Goal: Task Accomplishment & Management: Use online tool/utility

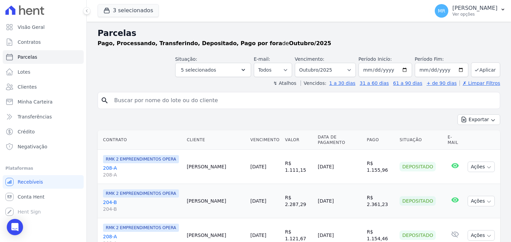
select select
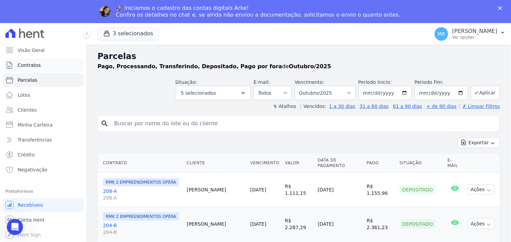
click at [25, 62] on span "Contratos" at bounding box center [29, 65] width 23 height 7
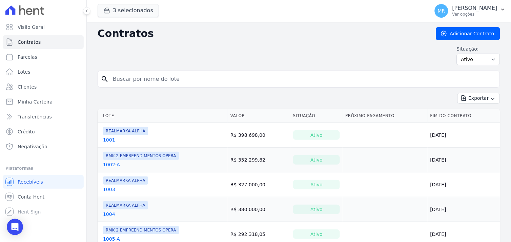
click at [133, 103] on div "Exportar Exportar PDF Exportar CSV Exportar Fichas" at bounding box center [299, 101] width 402 height 16
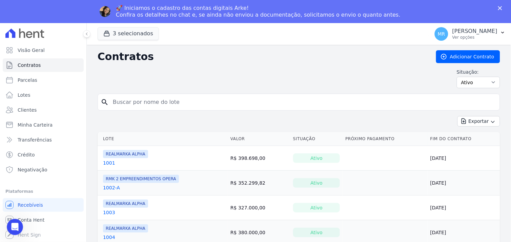
click at [135, 105] on input "search" at bounding box center [303, 102] width 388 height 14
click at [144, 97] on input "search" at bounding box center [303, 102] width 388 height 14
click at [183, 104] on input "search" at bounding box center [303, 102] width 388 height 14
type input "201"
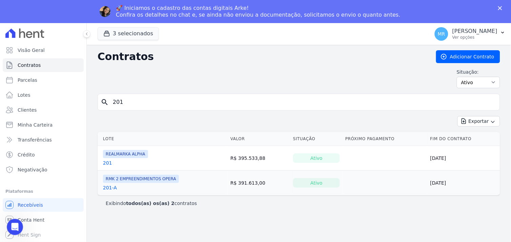
click at [107, 186] on link "201-A" at bounding box center [110, 187] width 14 height 7
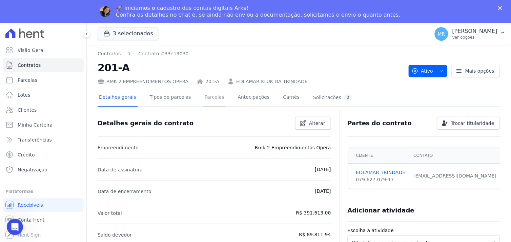
click at [206, 96] on link "Parcelas" at bounding box center [214, 98] width 22 height 18
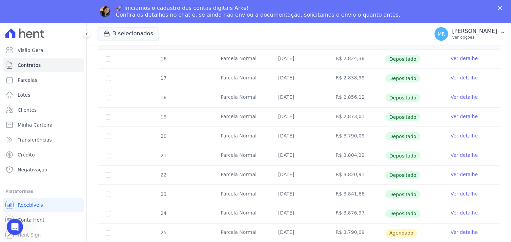
scroll to position [150, 0]
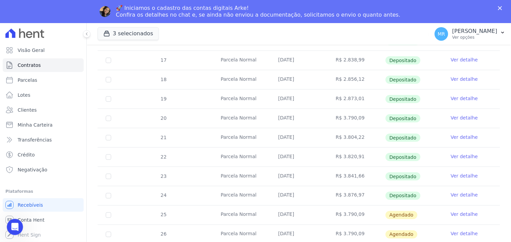
click at [456, 214] on link "Ver detalhe" at bounding box center [464, 214] width 27 height 7
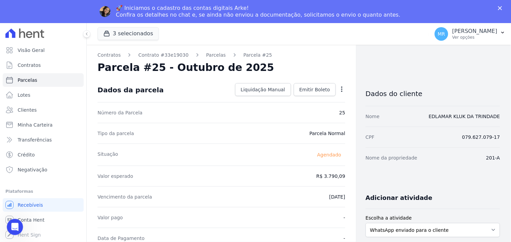
click at [341, 89] on icon "button" at bounding box center [341, 88] width 1 height 5
click at [338, 90] on icon "button" at bounding box center [341, 89] width 7 height 7
click at [338, 87] on icon "button" at bounding box center [341, 89] width 7 height 7
click at [339, 88] on icon "button" at bounding box center [341, 89] width 7 height 7
click at [338, 90] on icon "button" at bounding box center [341, 89] width 7 height 7
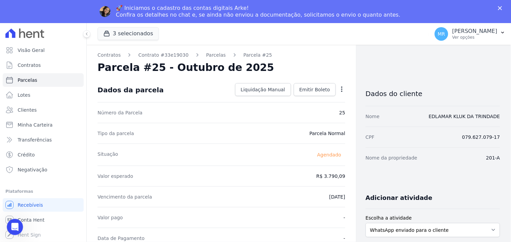
click at [339, 90] on icon "button" at bounding box center [341, 89] width 7 height 7
click at [121, 32] on button "3 selecionados" at bounding box center [128, 33] width 61 height 13
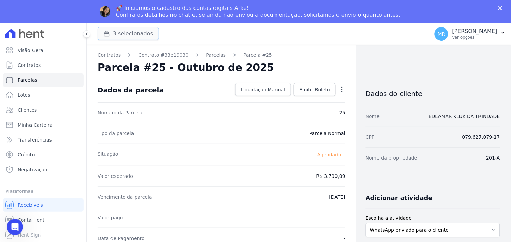
click at [109, 35] on icon "button" at bounding box center [106, 33] width 5 height 5
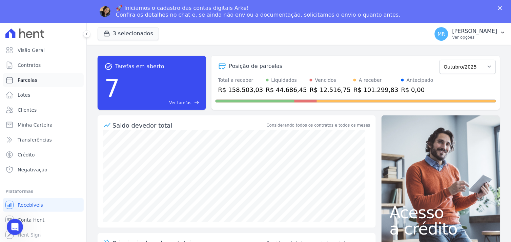
click at [35, 81] on span "Parcelas" at bounding box center [28, 80] width 20 height 7
select select
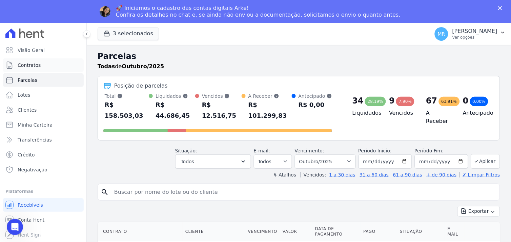
click at [29, 66] on span "Contratos" at bounding box center [29, 65] width 23 height 7
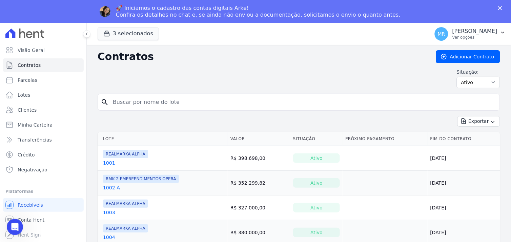
click at [123, 106] on input "search" at bounding box center [303, 102] width 388 height 14
type input "201"
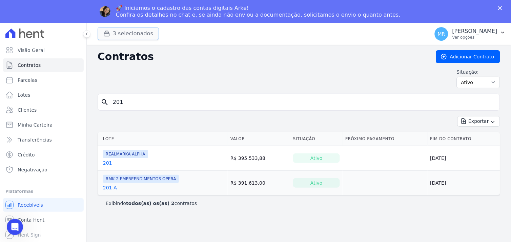
drag, startPoint x: 112, startPoint y: 30, endPoint x: 110, endPoint y: 34, distance: 4.5
click at [112, 31] on div "button" at bounding box center [107, 33] width 9 height 7
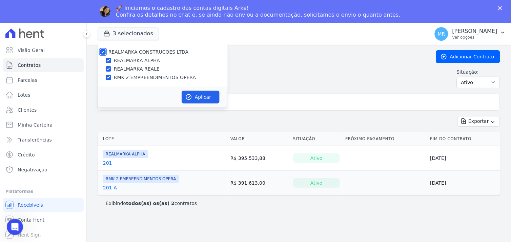
click at [102, 49] on input "REALMARKA CONSTRUCOES LTDA" at bounding box center [102, 51] width 5 height 5
checkbox input "false"
click at [109, 77] on input "RMK 2 EMPREENDIMENTOS OPERA" at bounding box center [108, 77] width 5 height 5
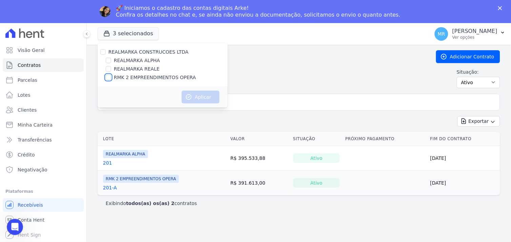
checkbox input "true"
drag, startPoint x: 198, startPoint y: 98, endPoint x: 194, endPoint y: 107, distance: 9.8
click at [198, 99] on button "Aplicar" at bounding box center [201, 96] width 38 height 13
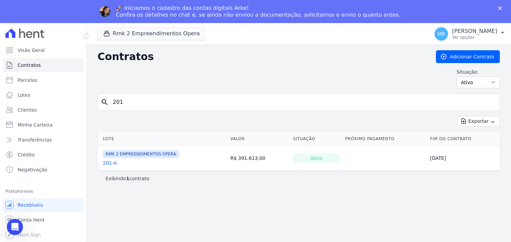
click at [109, 161] on link "201-A" at bounding box center [110, 162] width 14 height 7
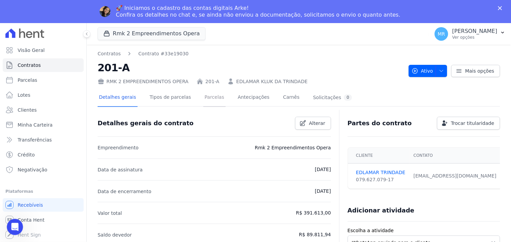
click at [208, 97] on link "Parcelas" at bounding box center [214, 98] width 22 height 18
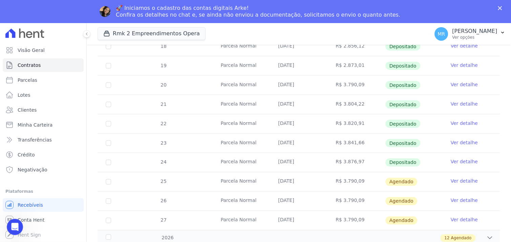
scroll to position [201, 0]
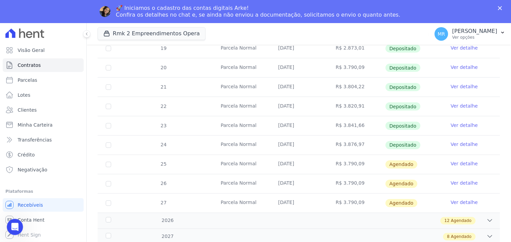
click at [455, 161] on link "Ver detalhe" at bounding box center [464, 163] width 27 height 7
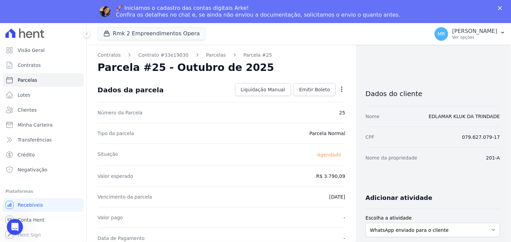
click at [338, 89] on icon "button" at bounding box center [341, 89] width 7 height 7
click at [304, 112] on link "Antecipar" at bounding box center [313, 111] width 60 height 12
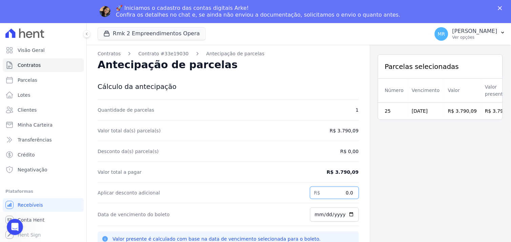
click at [325, 191] on input "0.0" at bounding box center [334, 192] width 49 height 12
click at [36, 80] on link "Parcelas" at bounding box center [43, 80] width 81 height 14
select select
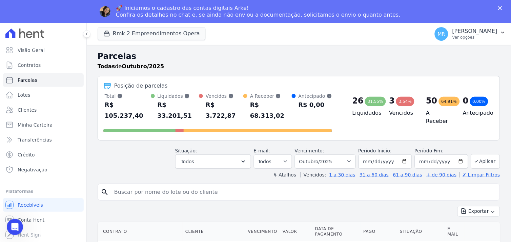
click at [133, 185] on input "search" at bounding box center [303, 192] width 387 height 14
type input "201"
select select
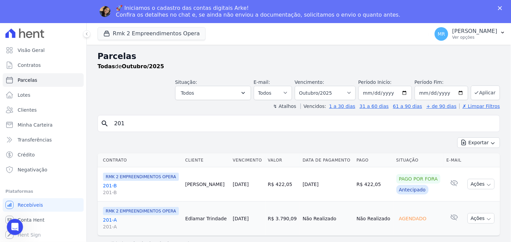
click at [107, 221] on link "201-A 201-A" at bounding box center [141, 223] width 77 height 14
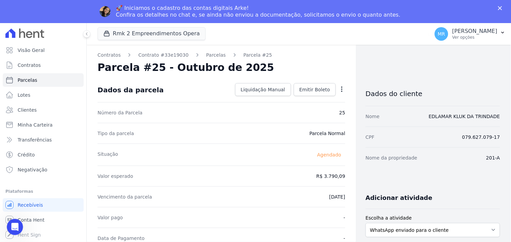
click at [341, 87] on icon "button" at bounding box center [341, 88] width 1 height 5
click at [304, 101] on link "Alterar" at bounding box center [313, 98] width 60 height 12
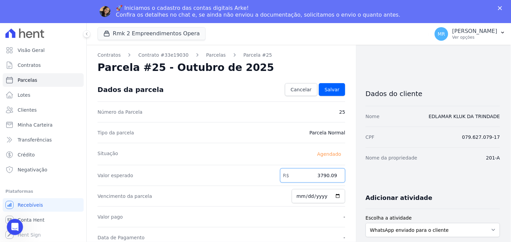
drag, startPoint x: 312, startPoint y: 177, endPoint x: 357, endPoint y: 175, distance: 44.7
type input "3916.82"
type input "2025-10-15"
click at [330, 89] on span "Salvar" at bounding box center [332, 89] width 15 height 7
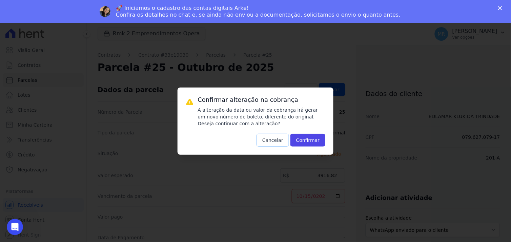
click at [272, 141] on button "Cancelar" at bounding box center [272, 139] width 33 height 13
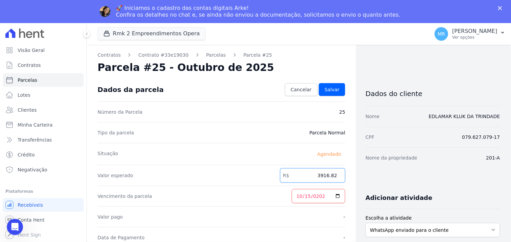
drag, startPoint x: 313, startPoint y: 175, endPoint x: 340, endPoint y: 175, distance: 27.1
click at [340, 175] on input "3916.82" at bounding box center [312, 175] width 65 height 14
type input "3912.45"
drag, startPoint x: 332, startPoint y: 88, endPoint x: 330, endPoint y: 136, distance: 47.8
click at [331, 87] on span "Salvar" at bounding box center [332, 89] width 15 height 7
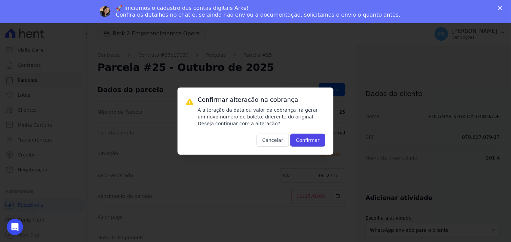
drag, startPoint x: 314, startPoint y: 140, endPoint x: 306, endPoint y: 141, distance: 8.6
click at [313, 139] on button "Confirmar" at bounding box center [307, 139] width 35 height 13
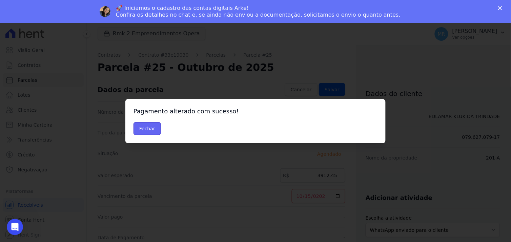
click at [145, 128] on button "Fechar" at bounding box center [146, 128] width 27 height 13
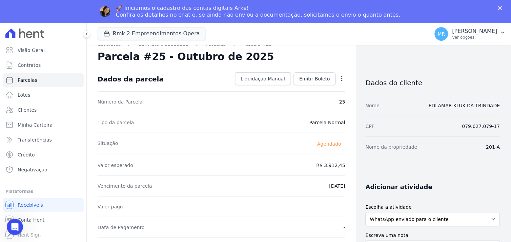
scroll to position [11, 0]
click at [304, 80] on span "Emitir Boleto" at bounding box center [314, 79] width 31 height 7
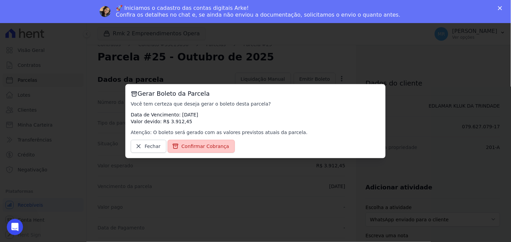
click at [207, 147] on span "Confirmar Cobrança" at bounding box center [206, 146] width 48 height 7
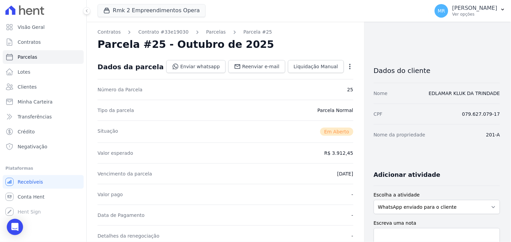
click at [185, 146] on div "Valor esperado R$ 3.912,45" at bounding box center [226, 152] width 256 height 21
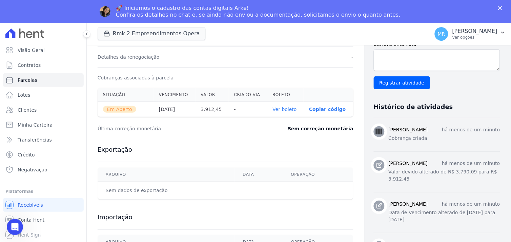
scroll to position [188, 0]
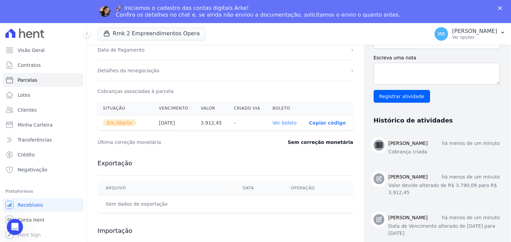
click at [277, 121] on link "Ver boleto" at bounding box center [285, 122] width 24 height 5
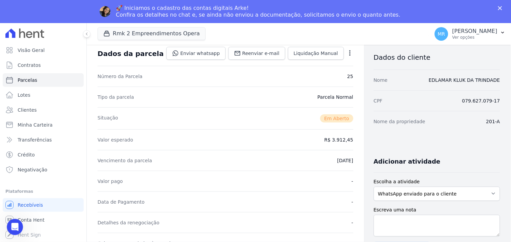
scroll to position [0, 0]
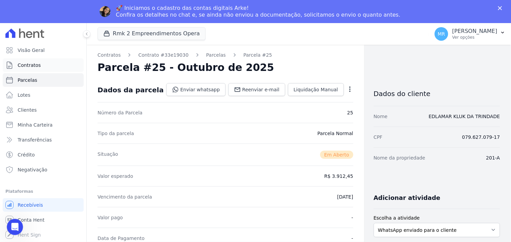
click at [35, 66] on span "Contratos" at bounding box center [29, 65] width 23 height 7
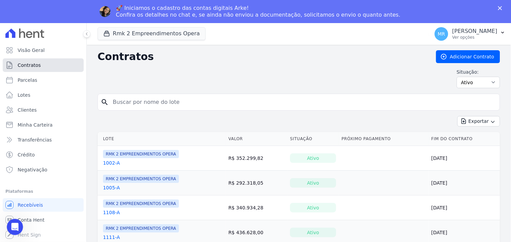
click at [31, 66] on span "Contratos" at bounding box center [29, 65] width 23 height 7
click at [29, 81] on span "Parcelas" at bounding box center [28, 80] width 20 height 7
select select
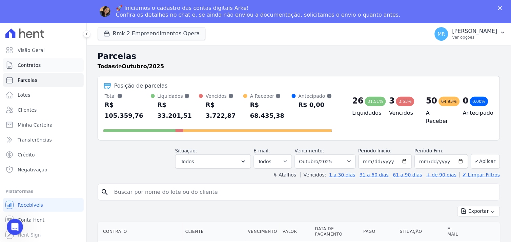
click at [34, 67] on span "Contratos" at bounding box center [29, 65] width 23 height 7
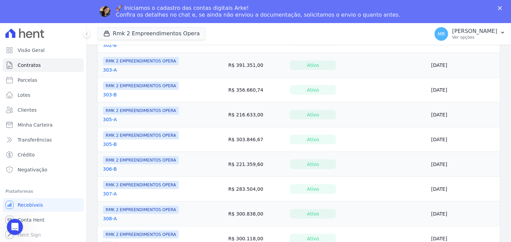
scroll to position [530, 0]
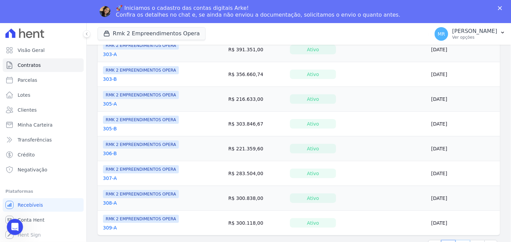
click at [459, 240] on link "2" at bounding box center [463, 245] width 15 height 13
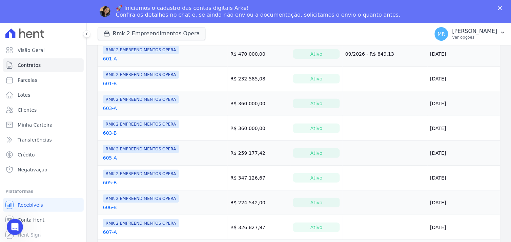
scroll to position [530, 0]
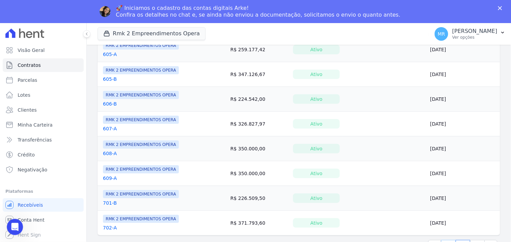
click at [446, 240] on link "1" at bounding box center [448, 245] width 15 height 13
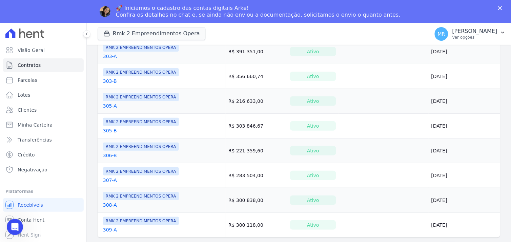
scroll to position [530, 0]
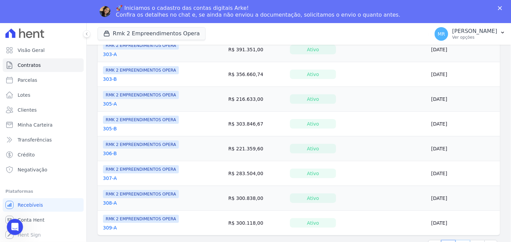
click at [459, 241] on html "Visão Geral Contratos Parcelas Lotes Clientes Minha Carteira Transferências Cré…" at bounding box center [255, 132] width 511 height 265
click at [456, 241] on link "2" at bounding box center [463, 245] width 15 height 13
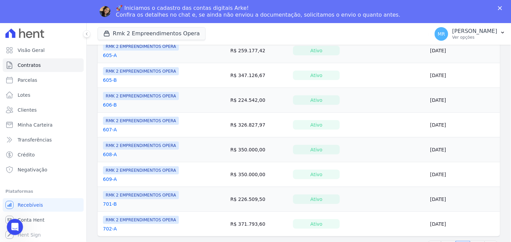
scroll to position [530, 0]
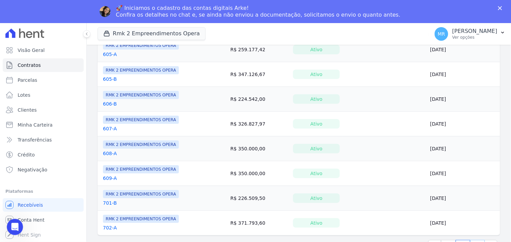
click at [472, 241] on link "3" at bounding box center [477, 245] width 15 height 13
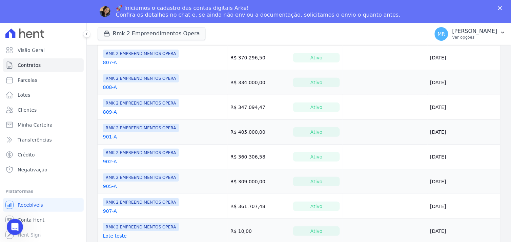
scroll to position [356, 0]
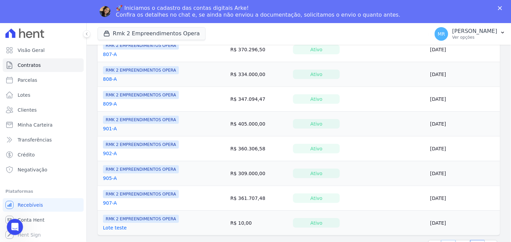
click at [442, 240] on link "1" at bounding box center [448, 245] width 15 height 13
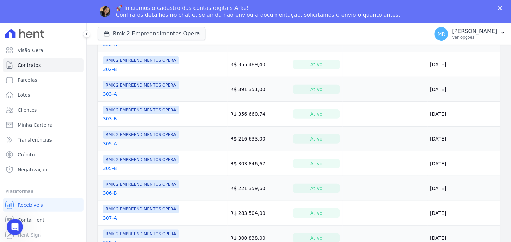
scroll to position [530, 0]
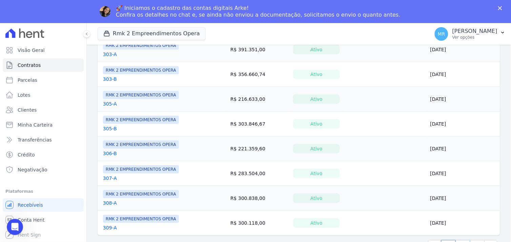
click at [456, 239] on link "2" at bounding box center [463, 245] width 15 height 13
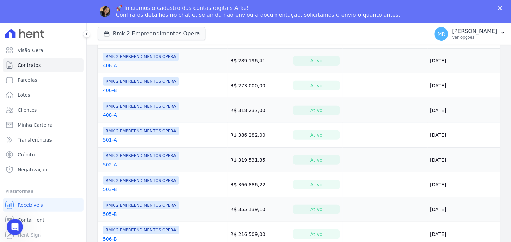
scroll to position [41, 0]
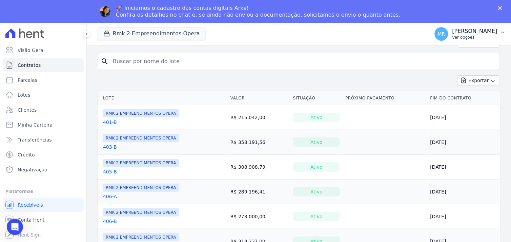
click at [480, 35] on p "Ver opções" at bounding box center [474, 37] width 45 height 5
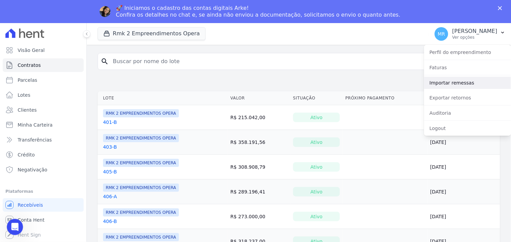
click at [466, 85] on link "Importar remessas" at bounding box center [467, 83] width 87 height 12
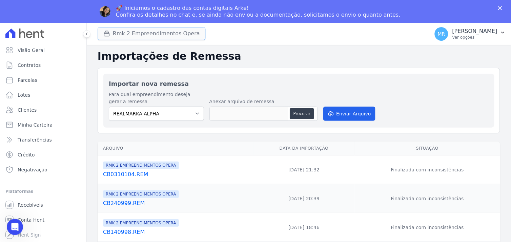
click at [154, 35] on button "Rmk 2 Empreendimentos Opera" at bounding box center [152, 33] width 108 height 13
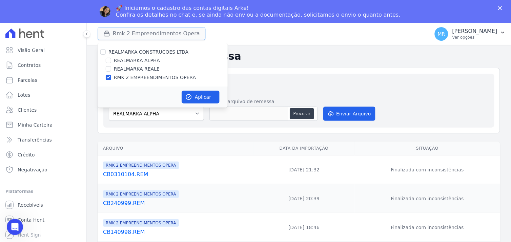
click at [154, 35] on button "Rmk 2 Empreendimentos Opera" at bounding box center [152, 33] width 108 height 13
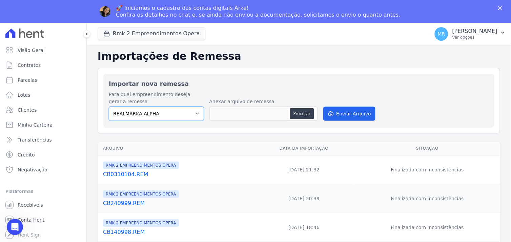
click at [191, 112] on select "REALMARKA ALPHA REALMARKA REALE RMK 2 EMPREENDIMENTOS OPERA" at bounding box center [156, 113] width 95 height 14
select select "16462f68-d5f3-4053-9b2f-c9981f2a4aae"
click at [109, 106] on select "REALMARKA ALPHA REALMARKA REALE RMK 2 EMPREENDIMENTOS OPERA" at bounding box center [156, 113] width 95 height 14
click at [300, 113] on button "Procurar" at bounding box center [302, 113] width 24 height 11
type input "CB1410105.REM"
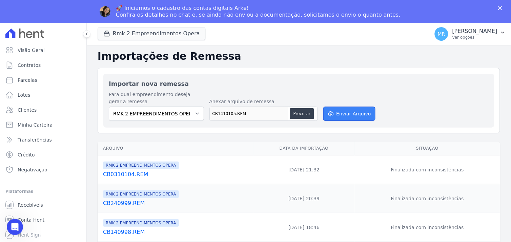
click at [341, 113] on button "Enviar Arquivo" at bounding box center [349, 113] width 52 height 14
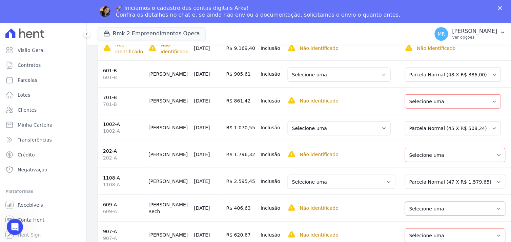
scroll to position [15, 0]
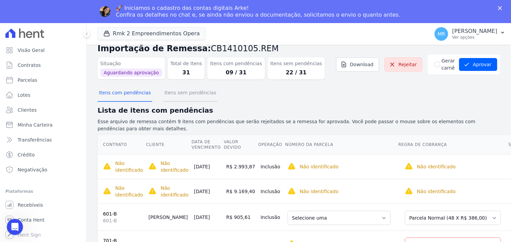
click at [174, 94] on button "Itens sem pendências" at bounding box center [190, 93] width 55 height 18
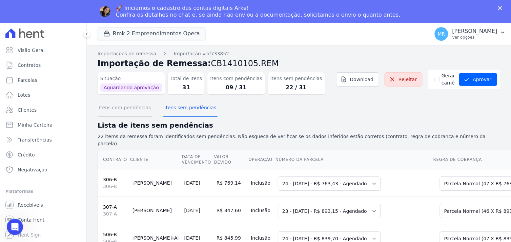
click at [126, 107] on button "Itens com pendências" at bounding box center [125, 108] width 55 height 18
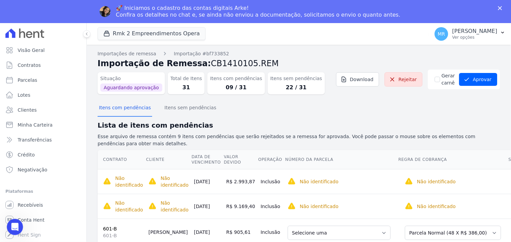
click at [203, 182] on td "[DATE]" at bounding box center [207, 181] width 32 height 25
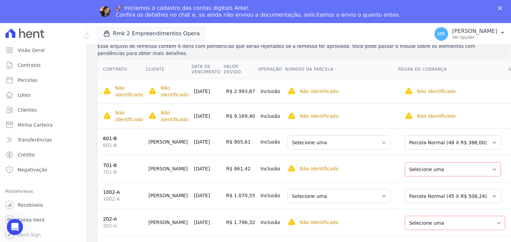
scroll to position [128, 0]
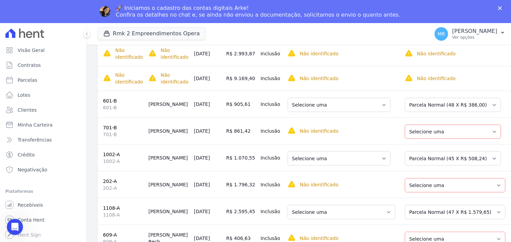
click at [107, 128] on link "701-B" at bounding box center [110, 127] width 14 height 5
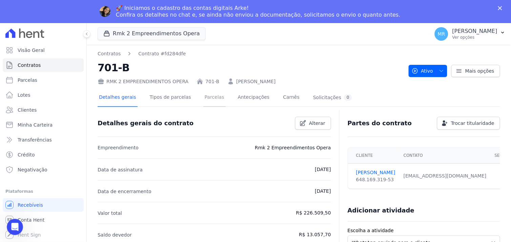
click at [205, 98] on link "Parcelas" at bounding box center [214, 98] width 22 height 18
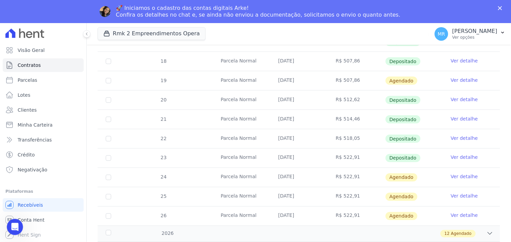
scroll to position [201, 0]
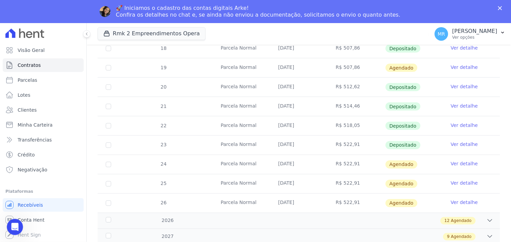
click at [454, 165] on link "Ver detalhe" at bounding box center [464, 163] width 27 height 7
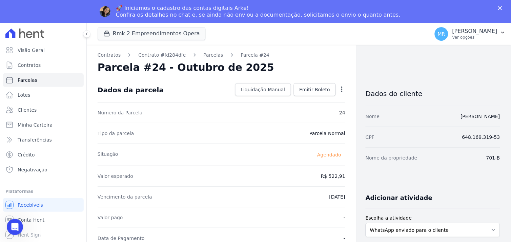
click at [339, 88] on icon "button" at bounding box center [341, 89] width 7 height 7
click at [304, 97] on link "Alterar" at bounding box center [313, 98] width 60 height 12
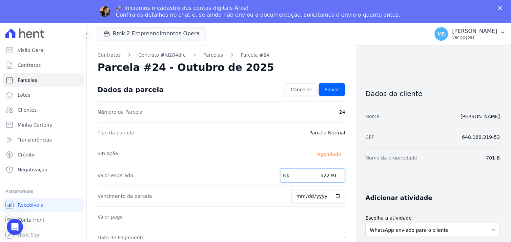
drag, startPoint x: 312, startPoint y: 173, endPoint x: 353, endPoint y: 173, distance: 41.7
type input "861.42"
click at [331, 91] on span "Salvar" at bounding box center [332, 89] width 15 height 7
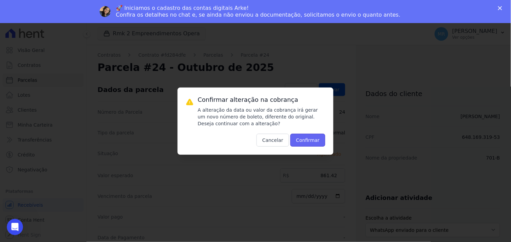
click at [316, 143] on button "Confirmar" at bounding box center [307, 139] width 35 height 13
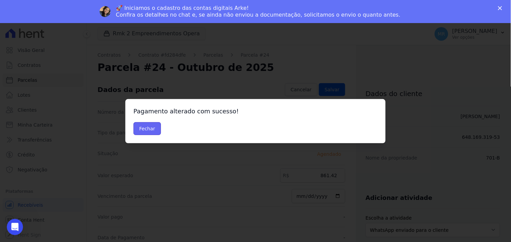
click at [145, 129] on button "Fechar" at bounding box center [146, 128] width 27 height 13
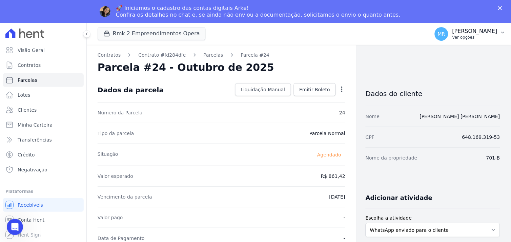
click at [476, 39] on p "Ver opções" at bounding box center [474, 37] width 45 height 5
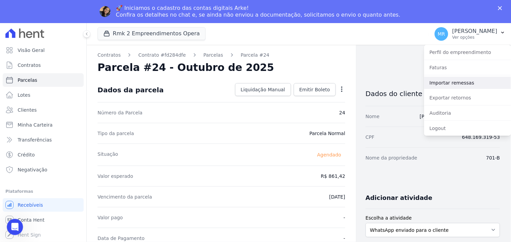
click at [458, 84] on link "Importar remessas" at bounding box center [467, 83] width 87 height 12
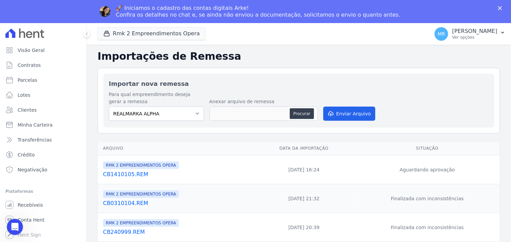
click at [131, 175] on link "CB1410105.REM" at bounding box center [177, 174] width 148 height 8
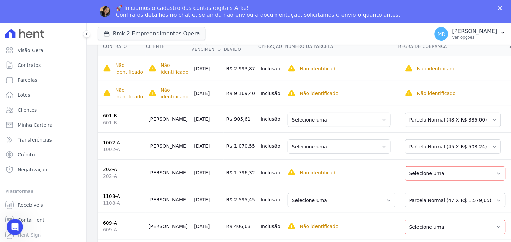
scroll to position [139, 0]
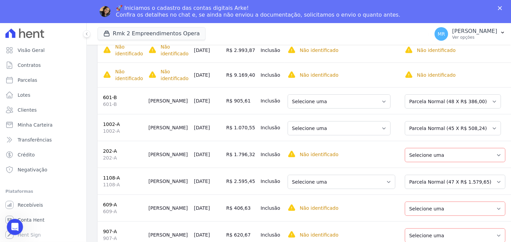
click at [106, 148] on link "202-A" at bounding box center [110, 150] width 14 height 5
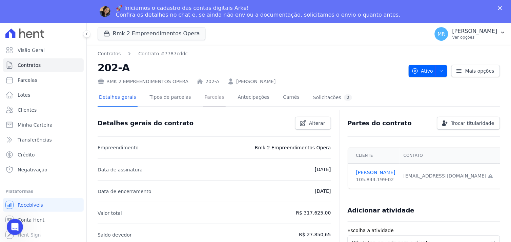
click at [205, 97] on link "Parcelas" at bounding box center [214, 98] width 22 height 18
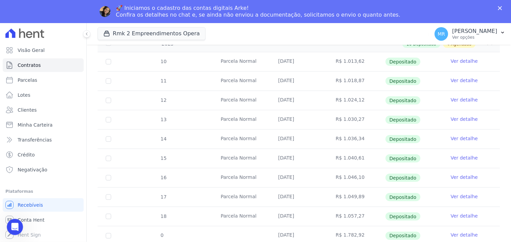
scroll to position [188, 0]
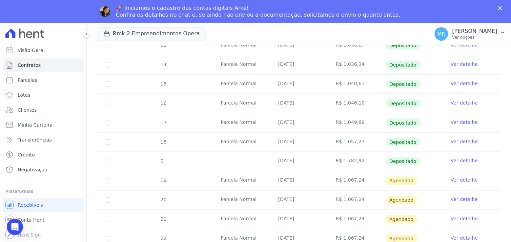
click at [458, 198] on link "Ver detalhe" at bounding box center [464, 199] width 27 height 7
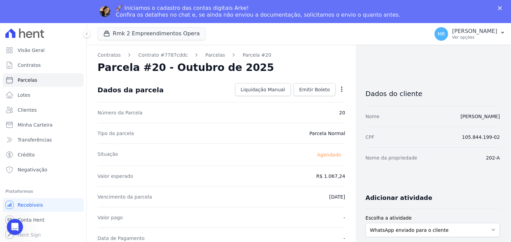
drag, startPoint x: 339, startPoint y: 87, endPoint x: 339, endPoint y: 109, distance: 21.7
click at [339, 87] on icon "button" at bounding box center [341, 89] width 7 height 7
click at [297, 98] on link "Alterar" at bounding box center [313, 98] width 60 height 12
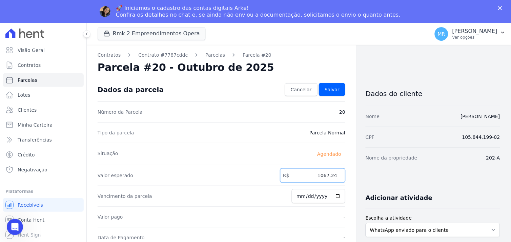
drag, startPoint x: 335, startPoint y: 174, endPoint x: 360, endPoint y: 176, distance: 25.1
type input "1"
type input "17696.32"
click at [329, 89] on span "Salvar" at bounding box center [332, 89] width 15 height 7
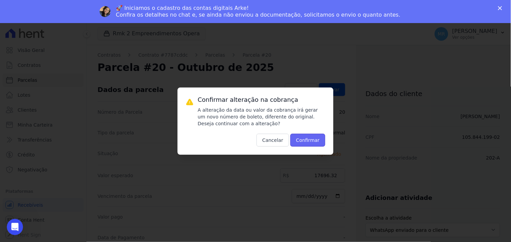
click at [309, 138] on button "Confirmar" at bounding box center [307, 139] width 35 height 13
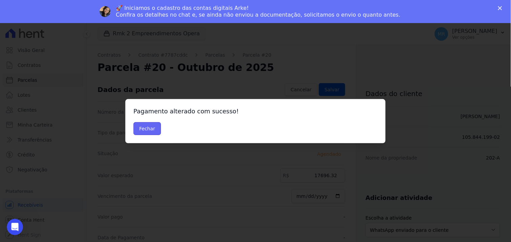
click at [150, 126] on button "Fechar" at bounding box center [146, 128] width 27 height 13
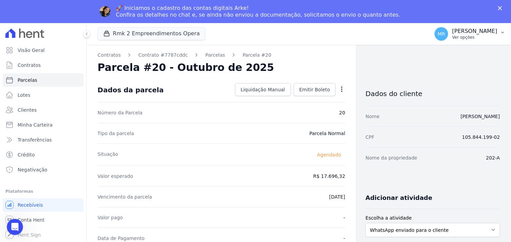
click at [477, 33] on p "[PERSON_NAME]" at bounding box center [474, 31] width 45 height 7
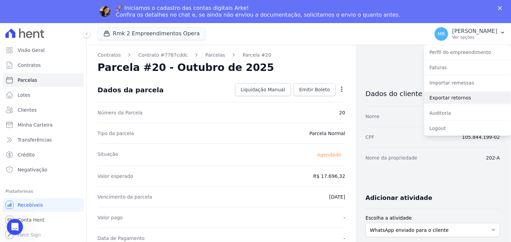
click at [470, 97] on link "Exportar retornos" at bounding box center [467, 97] width 87 height 12
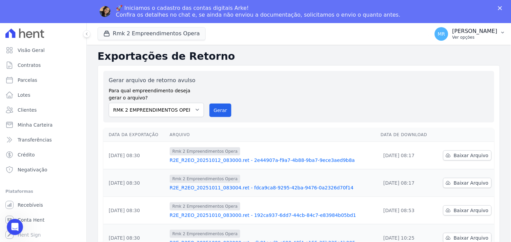
click at [486, 34] on p "[PERSON_NAME]" at bounding box center [474, 31] width 45 height 7
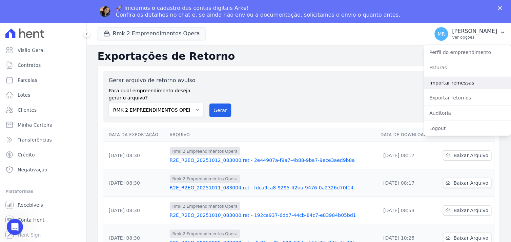
click at [451, 83] on link "Importar remessas" at bounding box center [467, 83] width 87 height 12
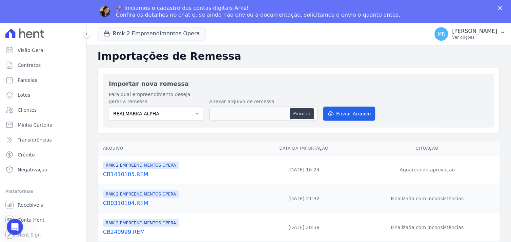
click at [120, 175] on link "CB1410105.REM" at bounding box center [177, 174] width 148 height 8
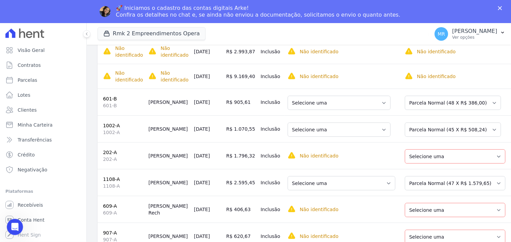
scroll to position [139, 0]
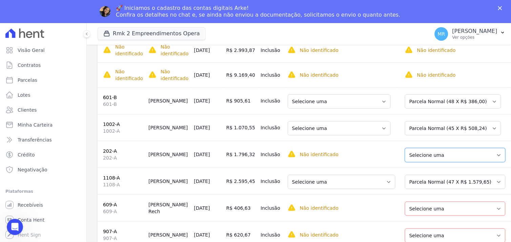
click at [477, 149] on select "Selecione uma Nova Parcela Avulsa Parcela Avulsa Existente Parcela Normal (44 X…" at bounding box center [455, 155] width 101 height 14
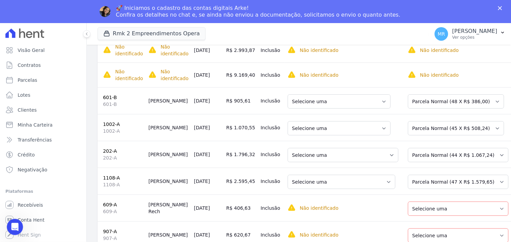
click at [106, 202] on link "609-A" at bounding box center [110, 204] width 14 height 5
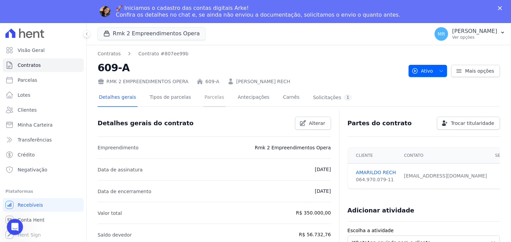
click at [208, 94] on link "Parcelas" at bounding box center [214, 98] width 22 height 18
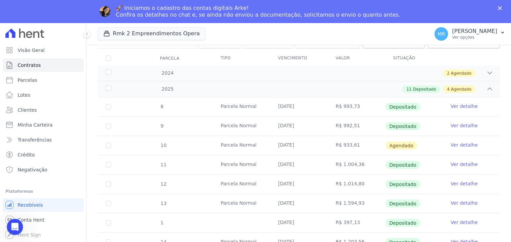
scroll to position [75, 0]
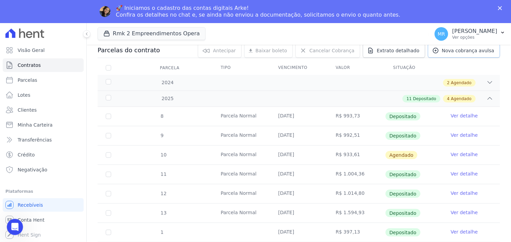
click at [460, 50] on span "Nova cobrança avulsa" at bounding box center [468, 50] width 53 height 7
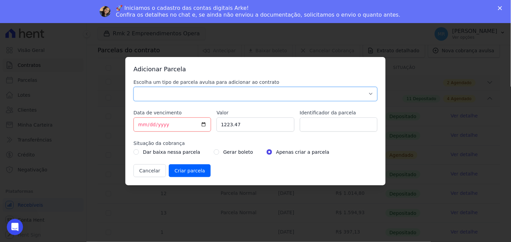
click at [301, 91] on select "Parcela Normal Sinal Caução Intercalada Chaves Pré Chaves Pós Chaves Taxas Quit…" at bounding box center [255, 94] width 244 height 14
select select "standard"
click at [133, 87] on select "Parcela Normal Sinal Caução Intercalada Chaves Pré Chaves Pós Chaves Taxas Quit…" at bounding box center [255, 94] width 244 height 14
click at [203, 123] on input "[DATE]" at bounding box center [172, 124] width 78 height 14
type input "[DATE]"
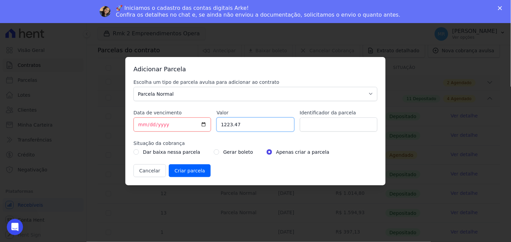
drag, startPoint x: 206, startPoint y: 119, endPoint x: 198, endPoint y: 120, distance: 7.6
click at [200, 118] on div "Escolha um tipo de parcela avulsa para adicionar ao contrato Parcela Normal Sin…" at bounding box center [255, 128] width 244 height 98
type input "406.63"
click at [325, 124] on input "Identificador da parcela" at bounding box center [339, 124] width 78 height 14
type input "documentação"
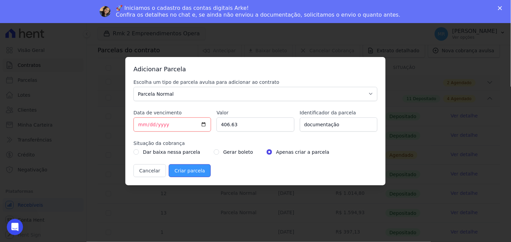
click at [183, 172] on input "Criar parcela" at bounding box center [190, 170] width 42 height 13
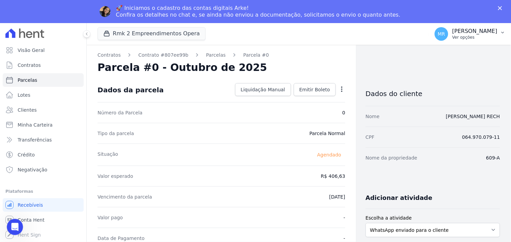
drag, startPoint x: 477, startPoint y: 34, endPoint x: 474, endPoint y: 68, distance: 34.7
click at [476, 34] on p "[PERSON_NAME]" at bounding box center [474, 31] width 45 height 7
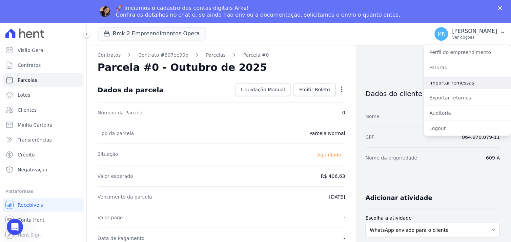
click at [455, 84] on link "Importar remessas" at bounding box center [467, 83] width 87 height 12
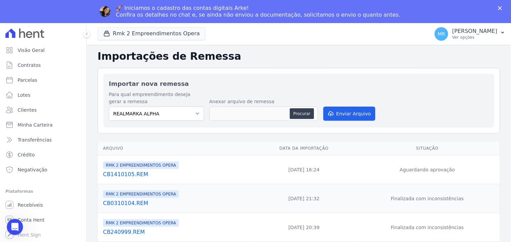
click at [130, 173] on link "CB1410105.REM" at bounding box center [177, 174] width 148 height 8
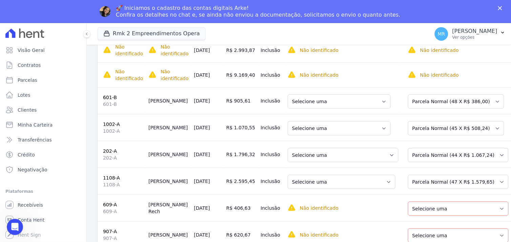
scroll to position [139, 0]
drag, startPoint x: 481, startPoint y: 202, endPoint x: 351, endPoint y: 200, distance: 130.8
click at [351, 200] on tr "609-A 609-A Amarildo Rech 20/10/2025 R$ 406,63 Inclusão Não identificado Seleci…" at bounding box center [329, 207] width 462 height 27
click at [478, 202] on select "Selecione uma Nova Parcela Avulsa Parcela Avulsa Existente Parcela Normal (60 X…" at bounding box center [458, 208] width 101 height 14
click at [320, 201] on select "Selecione uma 1 - ?" at bounding box center [315, 208] width 54 height 14
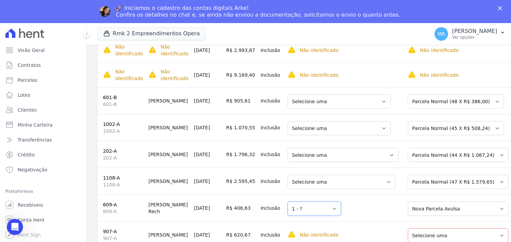
click at [319, 201] on select "Selecione uma 1 - ?" at bounding box center [315, 208] width 54 height 14
click at [364, 210] on td "Selecione uma 1 - ?" at bounding box center [343, 207] width 116 height 27
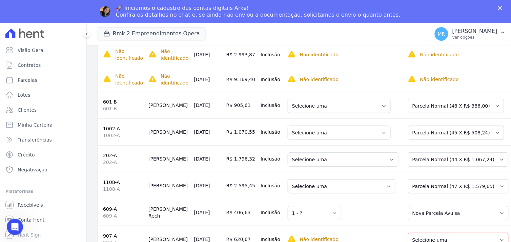
scroll to position [140, 0]
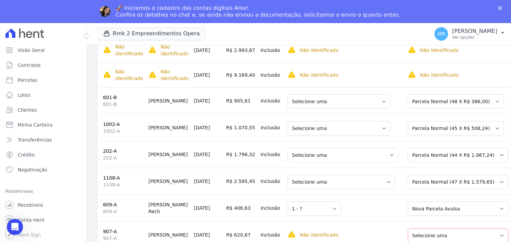
click at [346, 209] on td "Selecione uma 1 - ?" at bounding box center [343, 207] width 116 height 27
click at [109, 228] on link "907-A" at bounding box center [110, 230] width 14 height 5
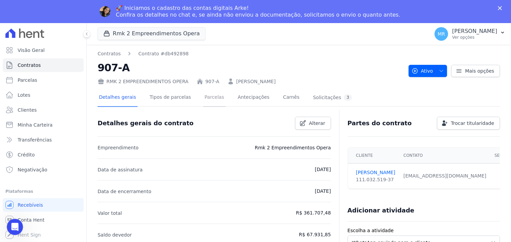
click at [208, 97] on link "Parcelas" at bounding box center [214, 98] width 22 height 18
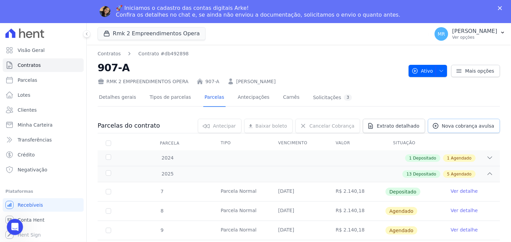
click at [456, 129] on span "Nova cobrança avulsa" at bounding box center [468, 125] width 53 height 7
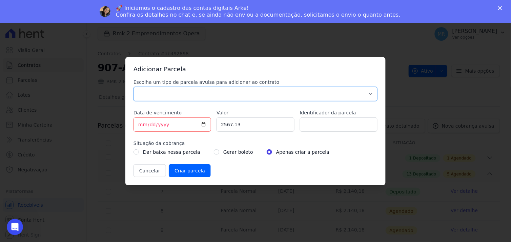
drag, startPoint x: 177, startPoint y: 92, endPoint x: 174, endPoint y: 95, distance: 3.6
click at [176, 93] on select "Parcela Normal Sinal Caução Intercalada Chaves Pré Chaves Pós Chaves Taxas Quit…" at bounding box center [255, 94] width 244 height 14
select select "standard"
click at [133, 87] on select "Parcela Normal Sinal Caução Intercalada Chaves Pré Chaves Pós Chaves Taxas Quit…" at bounding box center [255, 94] width 244 height 14
drag, startPoint x: 146, startPoint y: 123, endPoint x: 132, endPoint y: 122, distance: 13.9
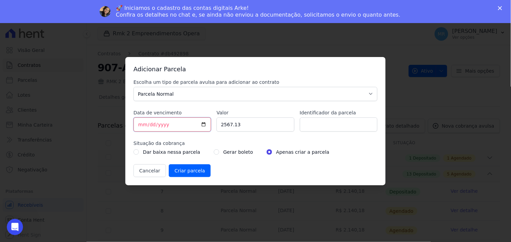
click at [132, 122] on div "Adicionar Parcela Escolha um tipo de parcela avulsa para adicionar ao contrato …" at bounding box center [255, 121] width 260 height 128
type input "[DATE]"
drag, startPoint x: 237, startPoint y: 127, endPoint x: 191, endPoint y: 120, distance: 47.0
click at [191, 120] on div "Escolha um tipo de parcela avulsa para adicionar ao contrato Parcela Normal Sin…" at bounding box center [255, 128] width 244 height 98
type input "620.67"
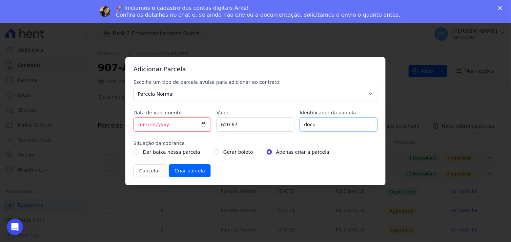
type input "DOCUMENTAÇÃO"
click at [189, 170] on input "Criar parcela" at bounding box center [190, 170] width 42 height 13
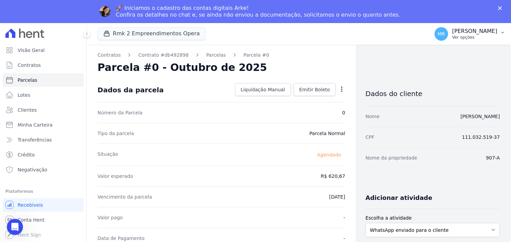
click at [483, 30] on p "[PERSON_NAME]" at bounding box center [474, 31] width 45 height 7
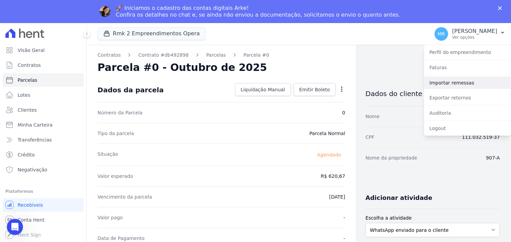
click at [472, 86] on link "Importar remessas" at bounding box center [467, 83] width 87 height 12
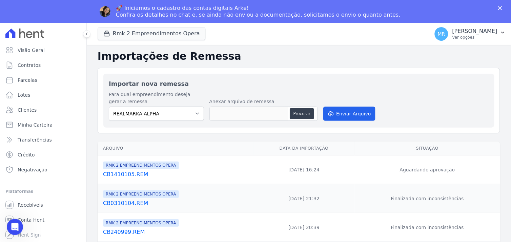
click at [131, 176] on link "CB1410105.REM" at bounding box center [177, 174] width 148 height 8
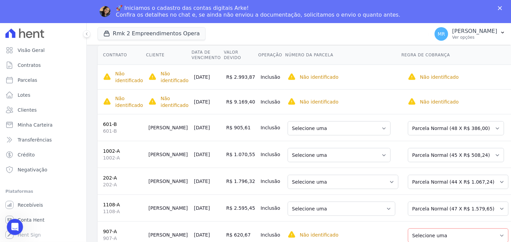
scroll to position [112, 0]
click at [471, 229] on select "Selecione uma Nova Parcela Avulsa Parcela Avulsa Existente Parcela Normal (39 X…" at bounding box center [458, 235] width 101 height 14
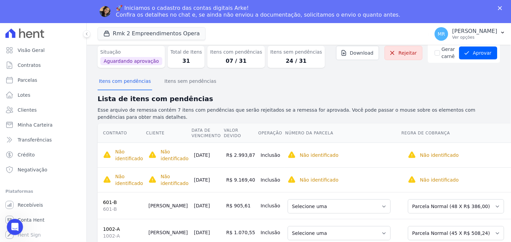
scroll to position [0, 0]
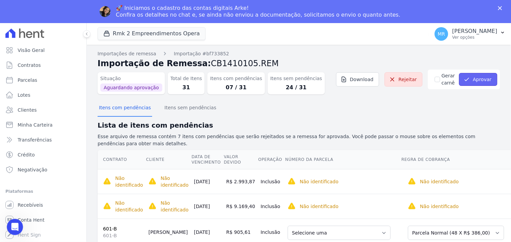
click at [477, 78] on button "Aprovar" at bounding box center [478, 79] width 38 height 13
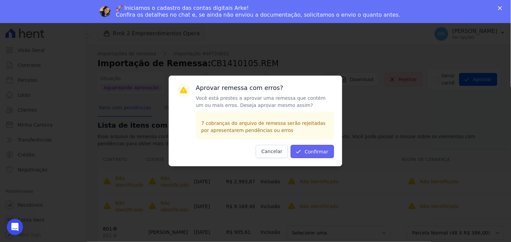
click at [317, 152] on button "Confirmar" at bounding box center [312, 151] width 43 height 13
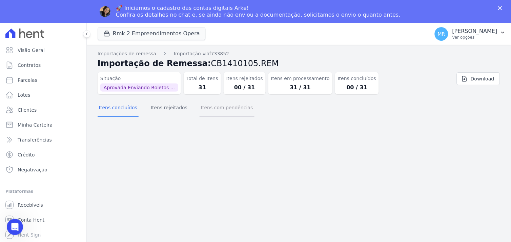
click at [225, 109] on button "Itens com pendências" at bounding box center [227, 108] width 55 height 18
click at [217, 109] on button "Itens com pendências" at bounding box center [227, 108] width 55 height 18
click at [162, 109] on button "Itens rejeitados" at bounding box center [168, 108] width 39 height 18
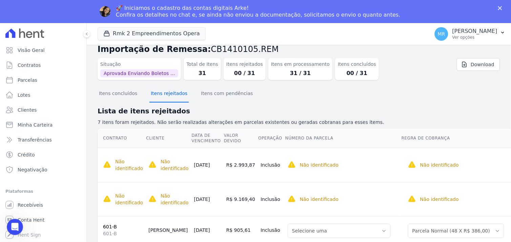
scroll to position [12, 0]
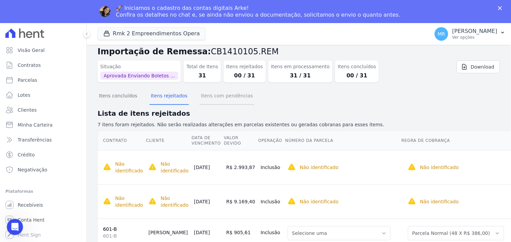
click at [225, 99] on button "Itens com pendências" at bounding box center [227, 96] width 55 height 18
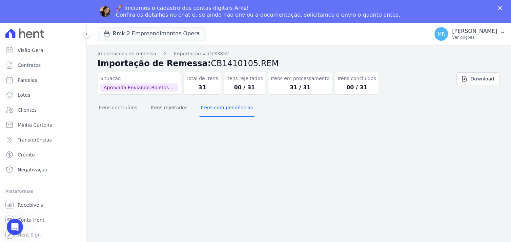
scroll to position [0, 0]
click at [122, 108] on button "Itens concluídos" at bounding box center [118, 108] width 41 height 18
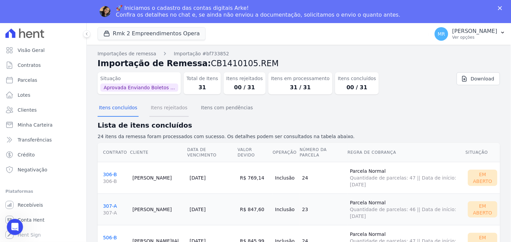
click at [161, 108] on button "Itens rejeitados" at bounding box center [168, 108] width 39 height 18
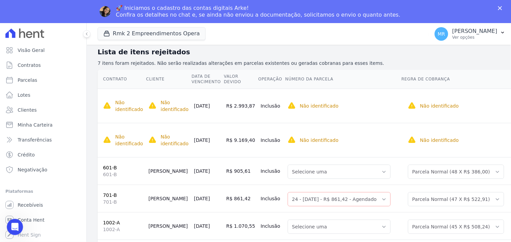
scroll to position [125, 0]
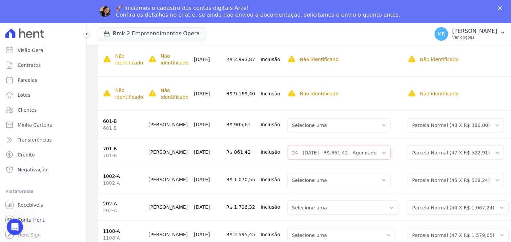
click at [107, 118] on link "601-B" at bounding box center [110, 120] width 14 height 5
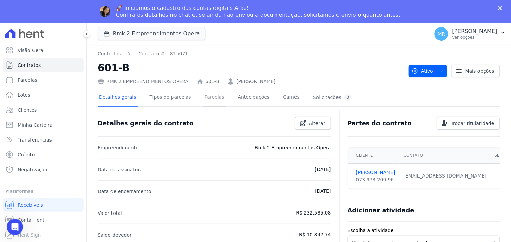
click at [208, 99] on link "Parcelas" at bounding box center [214, 98] width 22 height 18
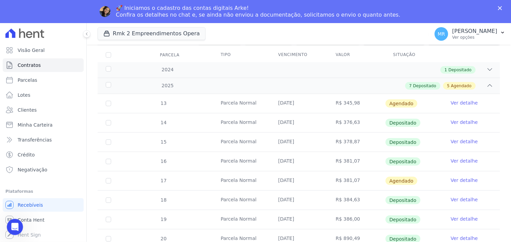
scroll to position [201, 0]
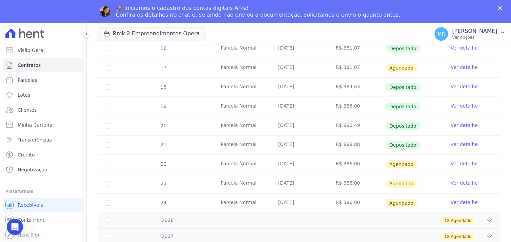
click at [463, 163] on link "Ver detalhe" at bounding box center [464, 163] width 27 height 7
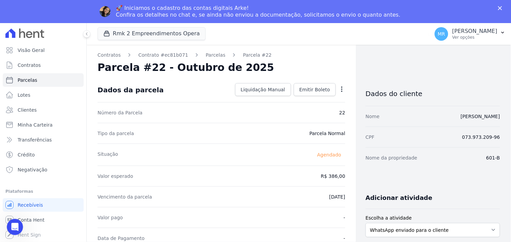
drag, startPoint x: 476, startPoint y: 33, endPoint x: 469, endPoint y: 50, distance: 18.1
click at [476, 35] on div "Marcos Real Ver opções" at bounding box center [474, 34] width 45 height 12
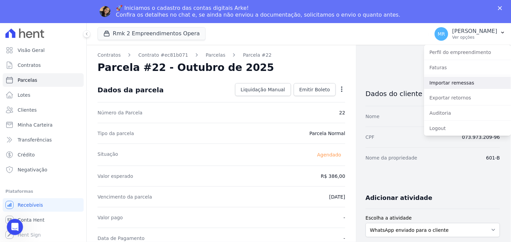
click at [460, 83] on link "Importar remessas" at bounding box center [467, 83] width 87 height 12
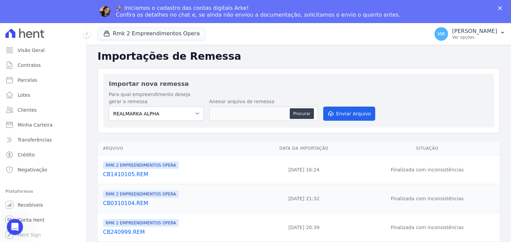
click at [128, 174] on link "CB1410105.REM" at bounding box center [177, 174] width 148 height 8
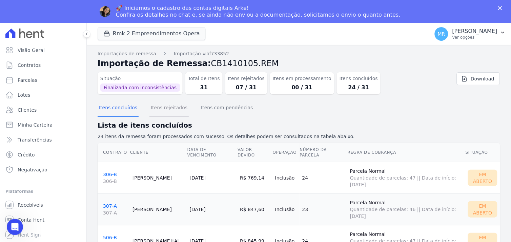
click at [160, 107] on button "Itens rejeitados" at bounding box center [168, 108] width 39 height 18
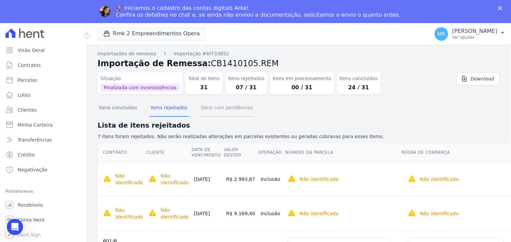
click at [221, 105] on button "Itens com pendências" at bounding box center [227, 108] width 55 height 18
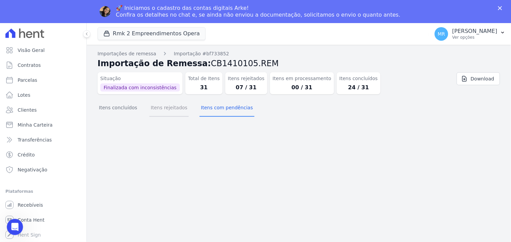
click at [163, 107] on button "Itens rejeitados" at bounding box center [168, 108] width 39 height 18
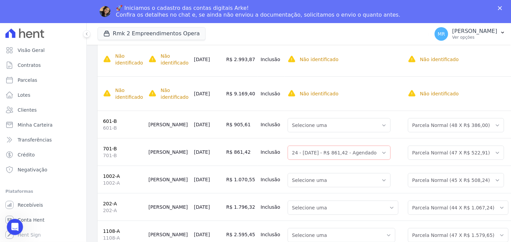
scroll to position [125, 0]
click at [106, 228] on link "1108-A" at bounding box center [111, 230] width 17 height 5
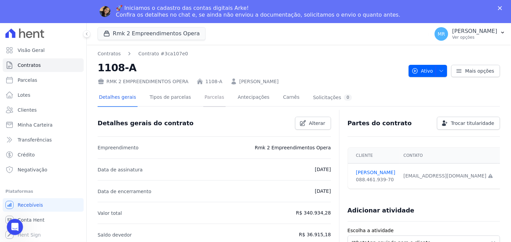
click at [204, 97] on link "Parcelas" at bounding box center [214, 98] width 22 height 18
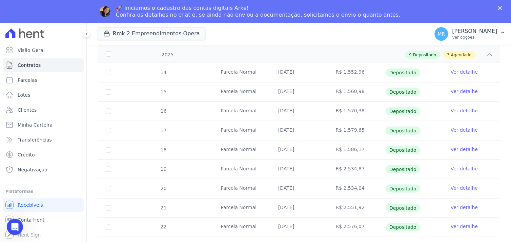
scroll to position [188, 0]
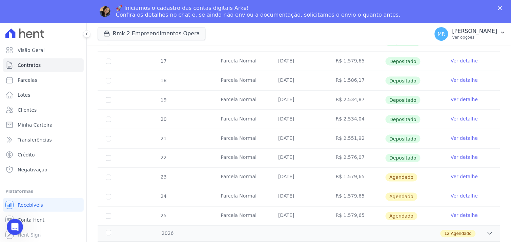
click at [459, 173] on link "Ver detalhe" at bounding box center [464, 176] width 27 height 7
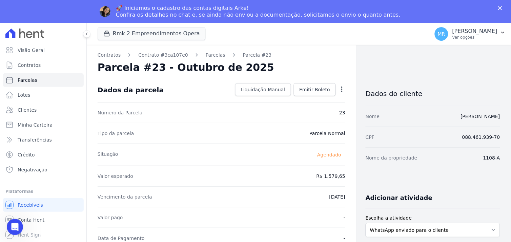
click at [338, 87] on icon "button" at bounding box center [341, 89] width 7 height 7
click at [302, 98] on link "Alterar" at bounding box center [313, 98] width 60 height 12
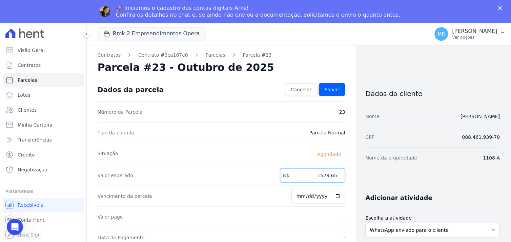
drag, startPoint x: 315, startPoint y: 175, endPoint x: 346, endPoint y: 178, distance: 31.3
type input "2595.45"
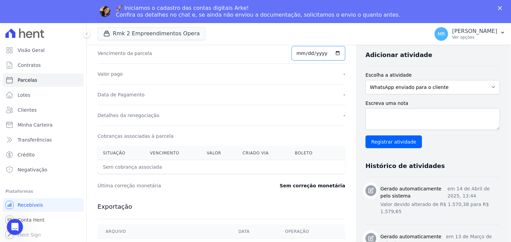
scroll to position [38, 0]
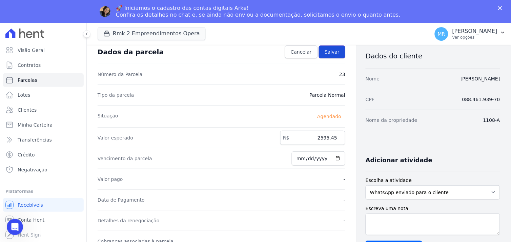
click at [331, 51] on span "Salvar" at bounding box center [332, 51] width 15 height 7
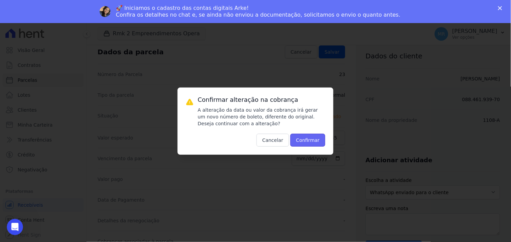
click at [310, 139] on button "Confirmar" at bounding box center [307, 139] width 35 height 13
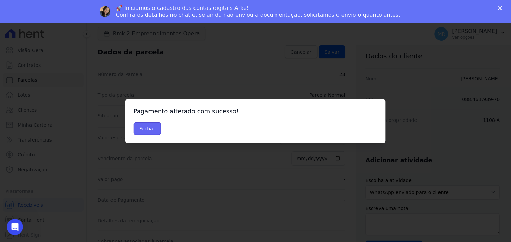
click at [149, 130] on button "Fechar" at bounding box center [146, 128] width 27 height 13
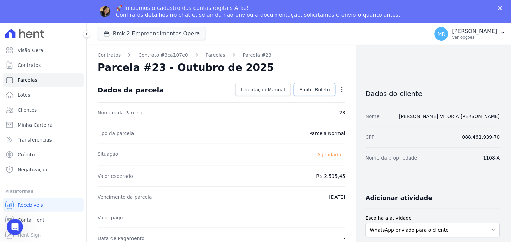
click at [317, 88] on span "Emitir Boleto" at bounding box center [314, 89] width 31 height 7
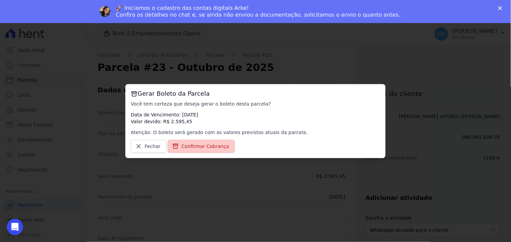
click at [193, 148] on span "Confirmar Cobrança" at bounding box center [206, 146] width 48 height 7
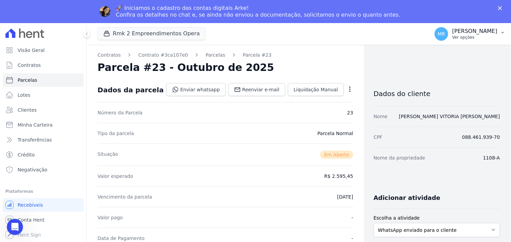
drag, startPoint x: 486, startPoint y: 30, endPoint x: 480, endPoint y: 38, distance: 9.8
click at [486, 31] on p "[PERSON_NAME]" at bounding box center [474, 31] width 45 height 7
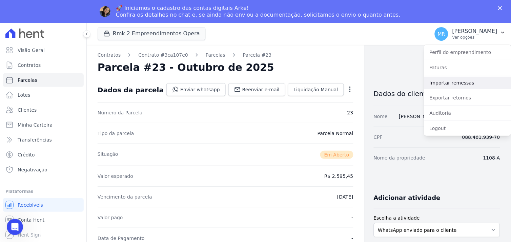
drag, startPoint x: 451, startPoint y: 83, endPoint x: 431, endPoint y: 84, distance: 20.3
click at [450, 83] on link "Importar remessas" at bounding box center [467, 83] width 87 height 12
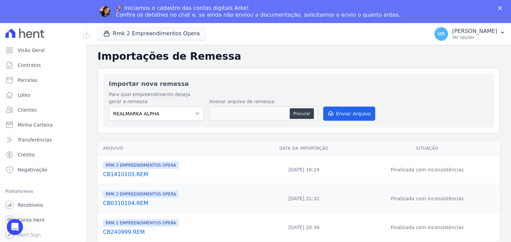
click at [129, 173] on link "CB1410105.REM" at bounding box center [177, 174] width 148 height 8
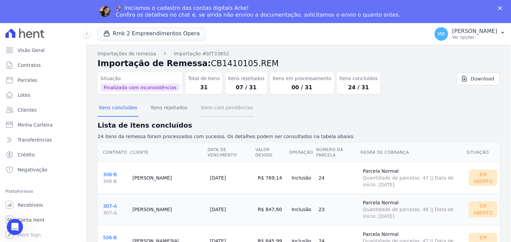
click at [216, 107] on button "Itens com pendências" at bounding box center [227, 108] width 55 height 18
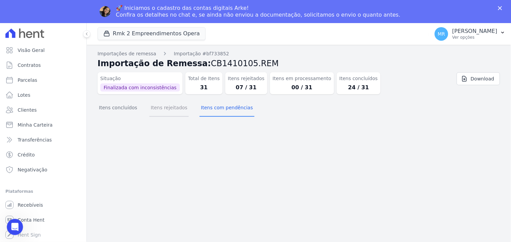
click at [168, 108] on button "Itens rejeitados" at bounding box center [168, 108] width 39 height 18
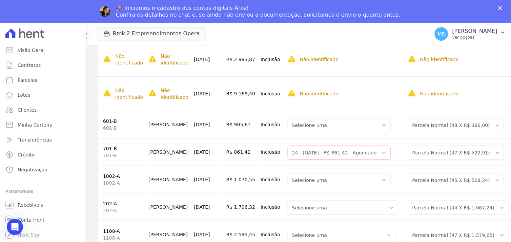
scroll to position [125, 0]
click at [107, 228] on link "1108-A" at bounding box center [111, 230] width 17 height 5
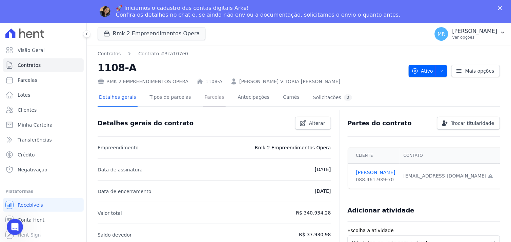
click at [205, 96] on link "Parcelas" at bounding box center [214, 98] width 22 height 18
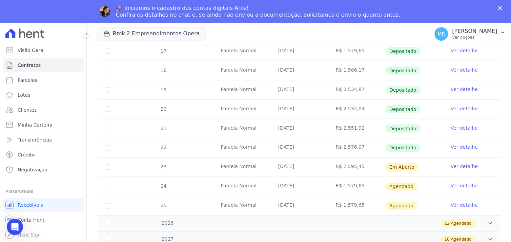
scroll to position [201, 0]
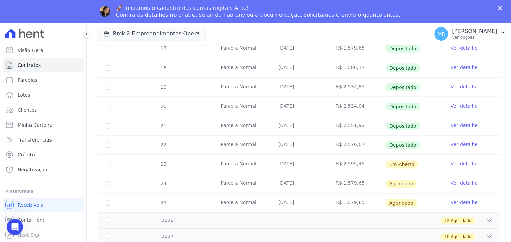
click at [468, 163] on link "Ver detalhe" at bounding box center [464, 163] width 27 height 7
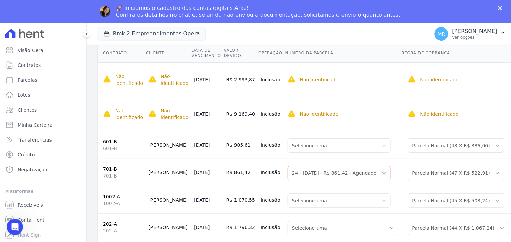
scroll to position [125, 0]
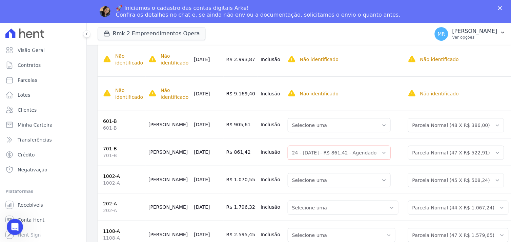
click at [106, 201] on link "202-A" at bounding box center [110, 203] width 14 height 5
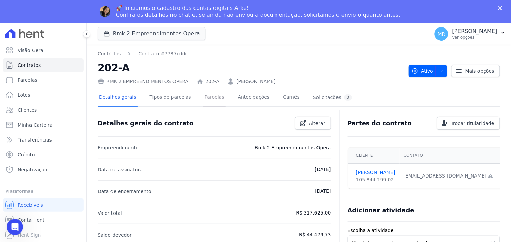
click at [209, 96] on link "Parcelas" at bounding box center [214, 98] width 22 height 18
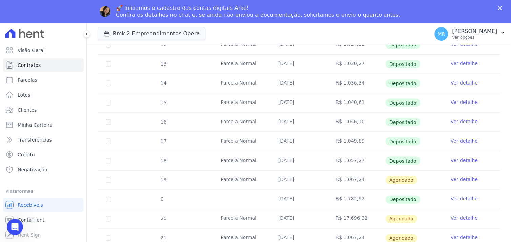
scroll to position [188, 0]
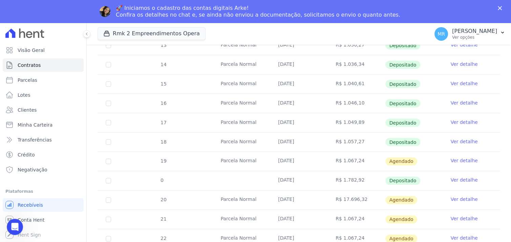
click at [459, 199] on link "Ver detalhe" at bounding box center [464, 199] width 27 height 7
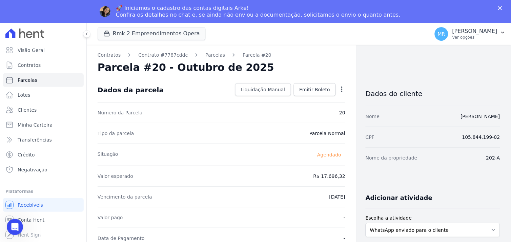
click at [341, 90] on icon "button" at bounding box center [341, 88] width 1 height 5
click at [307, 101] on link "Alterar" at bounding box center [313, 98] width 60 height 12
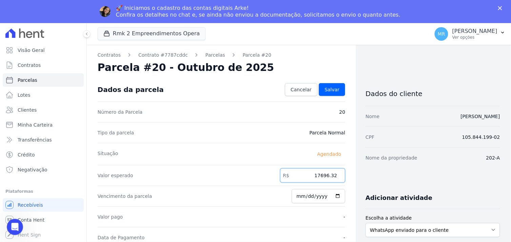
click at [319, 175] on input "17696.32" at bounding box center [312, 175] width 65 height 14
click at [320, 174] on input "1696.32" at bounding box center [312, 175] width 65 height 14
type input "1796.32"
drag, startPoint x: 326, startPoint y: 90, endPoint x: 377, endPoint y: 116, distance: 57.6
click at [326, 90] on span "Salvar" at bounding box center [332, 89] width 15 height 7
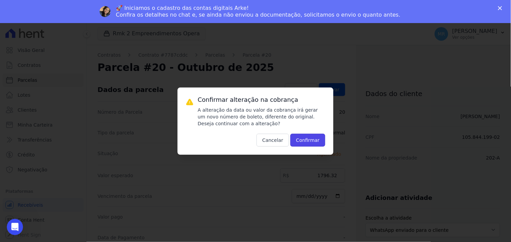
click at [307, 140] on button "Confirmar" at bounding box center [307, 139] width 35 height 13
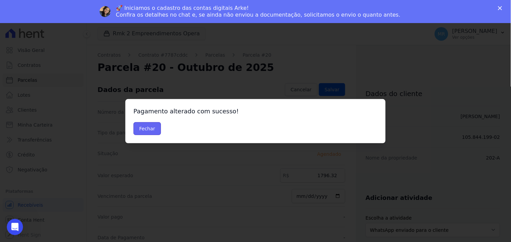
click at [151, 130] on button "Fechar" at bounding box center [146, 128] width 27 height 13
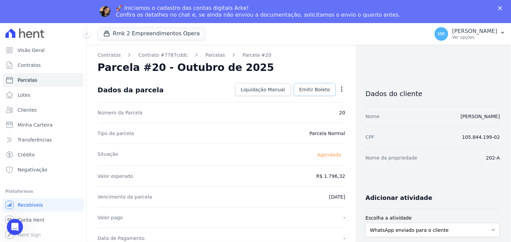
click at [305, 87] on span "Emitir Boleto" at bounding box center [314, 89] width 31 height 7
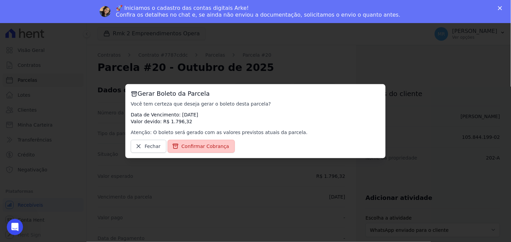
click at [211, 147] on span "Confirmar Cobrança" at bounding box center [206, 146] width 48 height 7
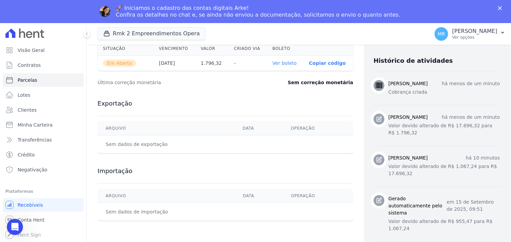
scroll to position [210, 0]
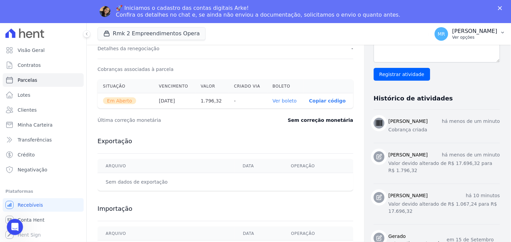
click at [487, 37] on p "Ver opções" at bounding box center [474, 37] width 45 height 5
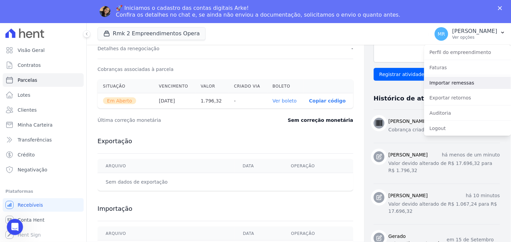
click at [443, 82] on link "Importar remessas" at bounding box center [467, 83] width 87 height 12
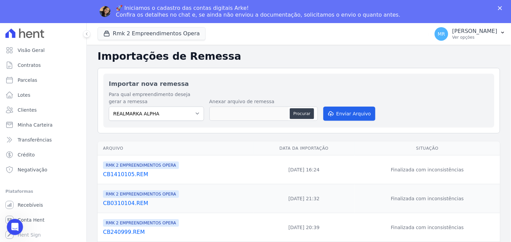
click at [130, 173] on link "CB1410105.REM" at bounding box center [177, 174] width 148 height 8
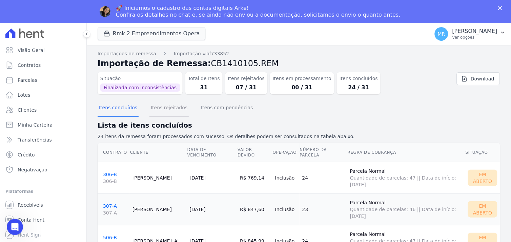
click at [167, 109] on button "Itens rejeitados" at bounding box center [168, 108] width 39 height 18
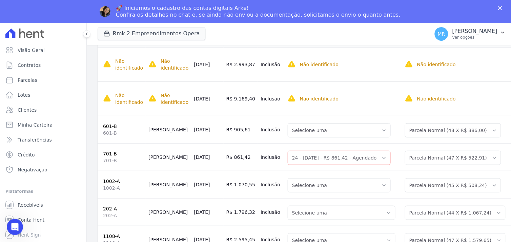
scroll to position [125, 0]
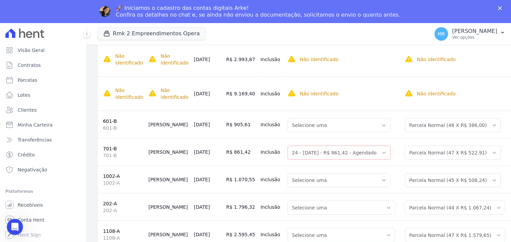
click at [106, 173] on link "1002-A" at bounding box center [111, 175] width 17 height 5
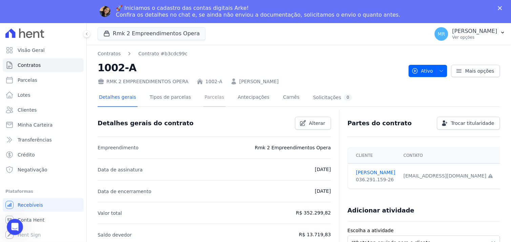
click at [205, 99] on link "Parcelas" at bounding box center [214, 98] width 22 height 18
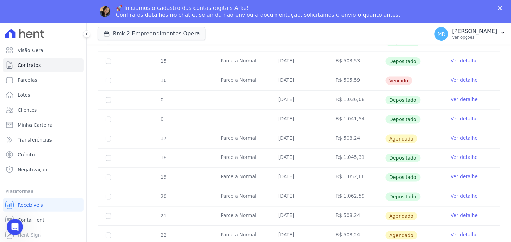
click at [460, 215] on link "Ver detalhe" at bounding box center [464, 215] width 27 height 7
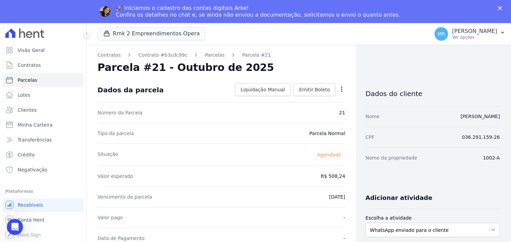
click at [340, 87] on icon "button" at bounding box center [341, 89] width 7 height 7
click at [314, 101] on link "Alterar" at bounding box center [313, 98] width 60 height 12
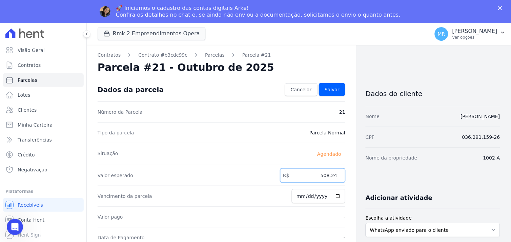
drag, startPoint x: 312, startPoint y: 178, endPoint x: 356, endPoint y: 179, distance: 43.7
type input "1070.55"
click at [335, 89] on span "Salvar" at bounding box center [332, 89] width 15 height 7
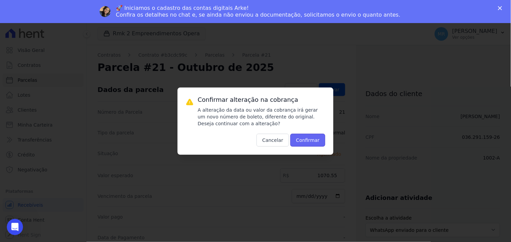
click at [311, 141] on button "Confirmar" at bounding box center [307, 139] width 35 height 13
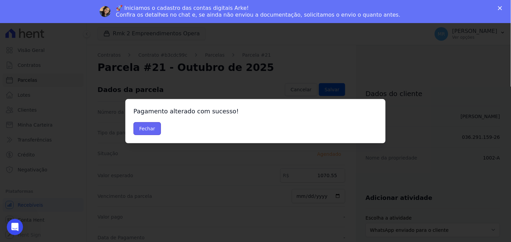
click at [149, 130] on button "Fechar" at bounding box center [146, 128] width 27 height 13
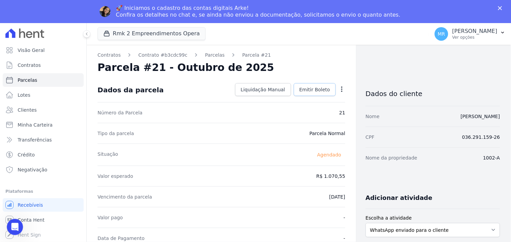
click at [311, 87] on span "Emitir Boleto" at bounding box center [314, 89] width 31 height 7
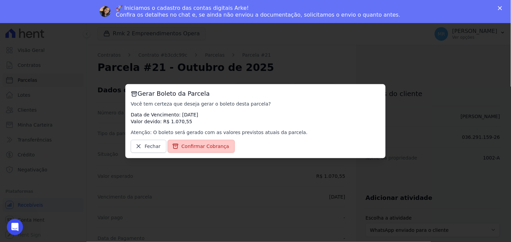
click at [205, 144] on span "Confirmar Cobrança" at bounding box center [206, 146] width 48 height 7
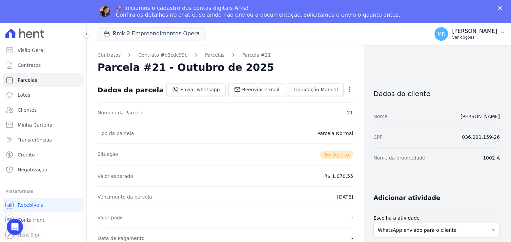
click at [482, 28] on p "[PERSON_NAME]" at bounding box center [474, 31] width 45 height 7
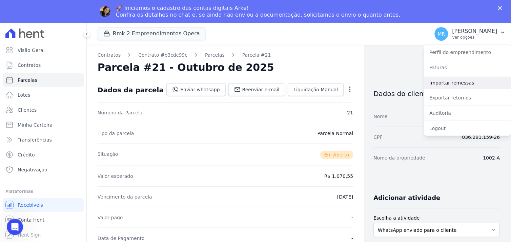
click at [455, 83] on link "Importar remessas" at bounding box center [467, 83] width 87 height 12
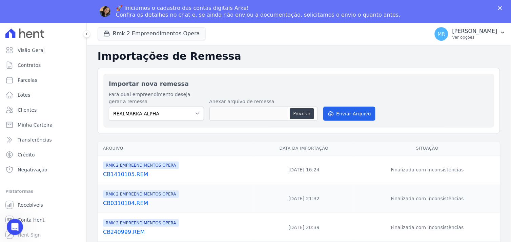
click at [131, 174] on link "CB1410105.REM" at bounding box center [177, 174] width 148 height 8
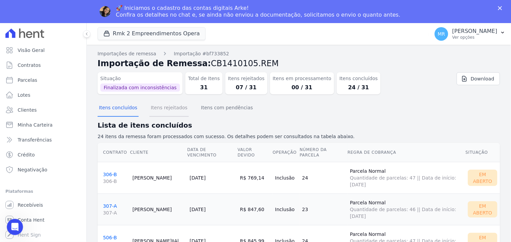
drag, startPoint x: 164, startPoint y: 107, endPoint x: 184, endPoint y: 110, distance: 20.2
click at [164, 108] on button "Itens rejeitados" at bounding box center [168, 108] width 39 height 18
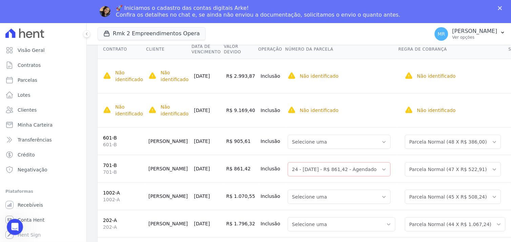
scroll to position [113, 0]
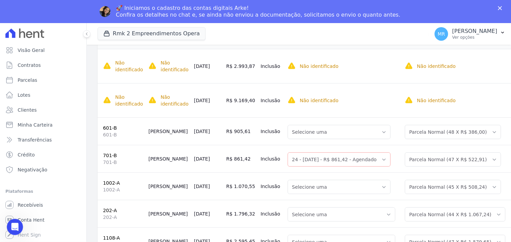
click at [107, 155] on link "701-B" at bounding box center [110, 154] width 14 height 5
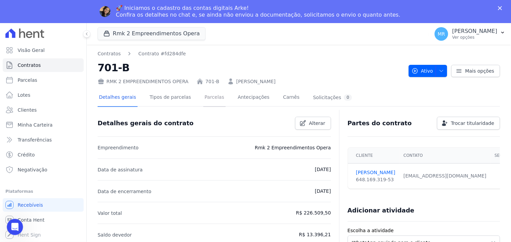
click at [205, 97] on link "Parcelas" at bounding box center [214, 98] width 22 height 18
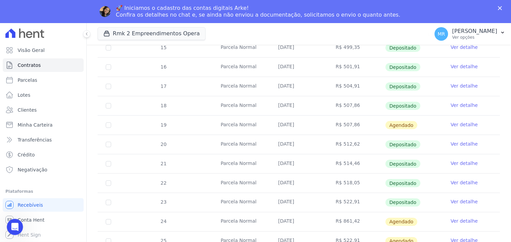
scroll to position [201, 0]
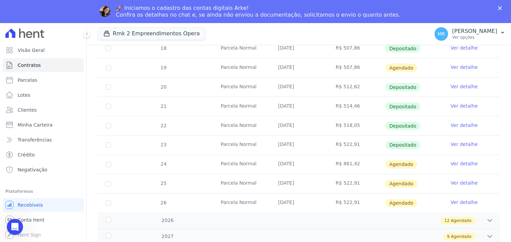
drag, startPoint x: 419, startPoint y: 113, endPoint x: 446, endPoint y: 111, distance: 26.5
click at [446, 111] on td "Ver detalhe" at bounding box center [471, 106] width 58 height 19
click at [457, 163] on link "Ver detalhe" at bounding box center [464, 163] width 27 height 7
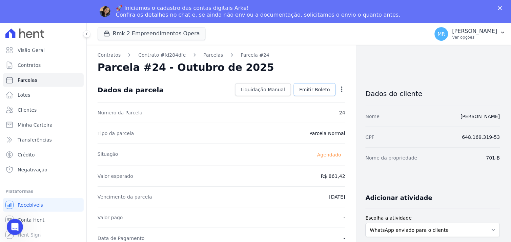
click at [311, 90] on span "Emitir Boleto" at bounding box center [314, 89] width 31 height 7
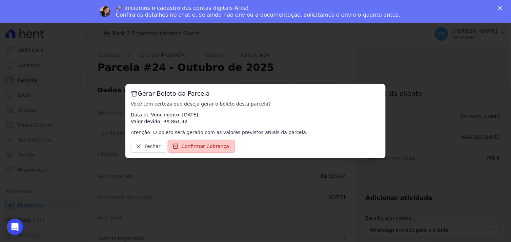
click at [206, 145] on span "Confirmar Cobrança" at bounding box center [206, 146] width 48 height 7
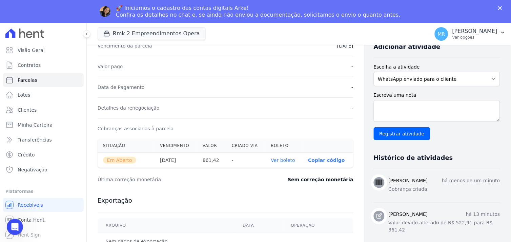
scroll to position [150, 0]
drag, startPoint x: 481, startPoint y: 35, endPoint x: 475, endPoint y: 43, distance: 10.4
click at [481, 35] on p "Ver opções" at bounding box center [474, 37] width 45 height 5
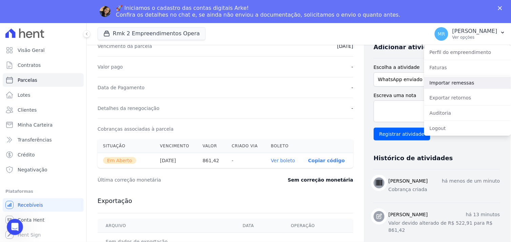
click at [451, 84] on link "Importar remessas" at bounding box center [467, 83] width 87 height 12
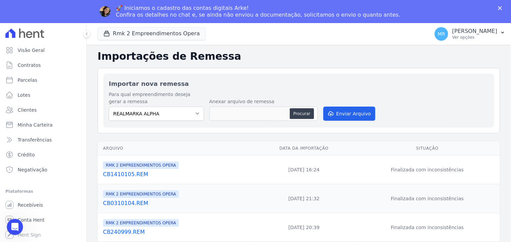
click at [124, 179] on td "RMK 2 EMPREENDIMENTOS OPERA CB1410105.REM" at bounding box center [176, 169] width 156 height 29
click at [126, 176] on link "CB1410105.REM" at bounding box center [177, 174] width 148 height 8
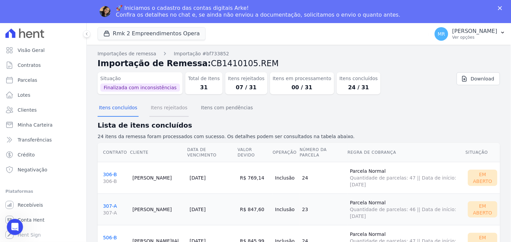
click at [159, 107] on button "Itens rejeitados" at bounding box center [168, 108] width 39 height 18
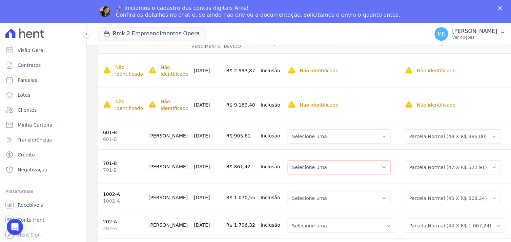
scroll to position [113, 0]
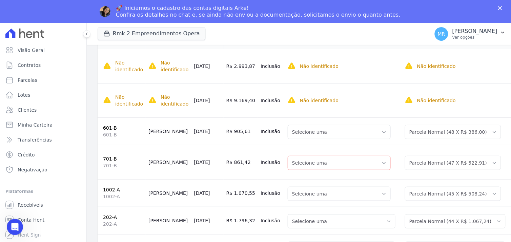
click at [109, 127] on link "601-B" at bounding box center [110, 127] width 14 height 5
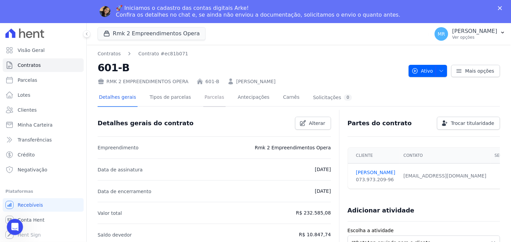
click at [204, 98] on link "Parcelas" at bounding box center [214, 98] width 22 height 18
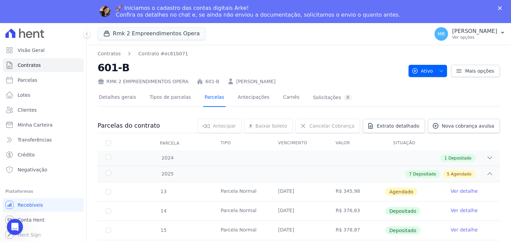
click at [205, 97] on link "Parcelas" at bounding box center [214, 98] width 22 height 18
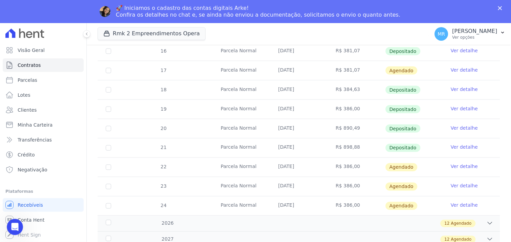
scroll to position [201, 0]
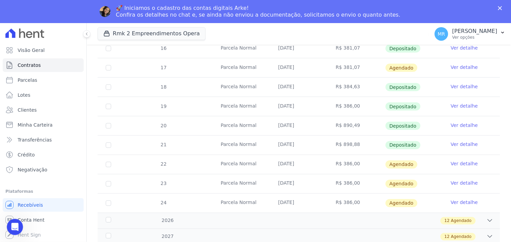
click at [456, 163] on link "Ver detalhe" at bounding box center [464, 163] width 27 height 7
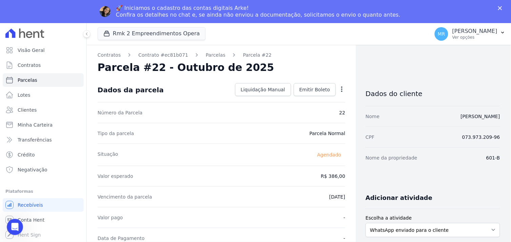
click at [341, 87] on icon "button" at bounding box center [341, 88] width 1 height 5
click at [322, 97] on link "Alterar" at bounding box center [313, 98] width 60 height 12
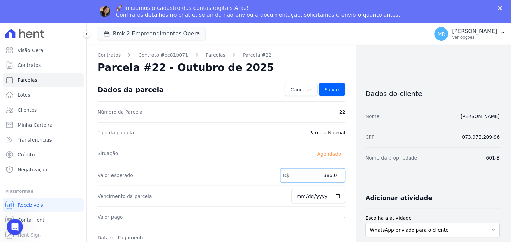
drag, startPoint x: 301, startPoint y: 175, endPoint x: 347, endPoint y: 172, distance: 45.2
type input "905.61"
type input "2025-10-20"
click at [334, 92] on span "Salvar" at bounding box center [332, 89] width 15 height 7
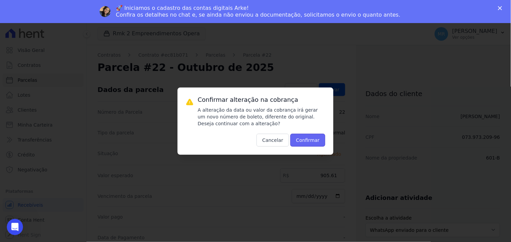
click at [312, 142] on button "Confirmar" at bounding box center [307, 139] width 35 height 13
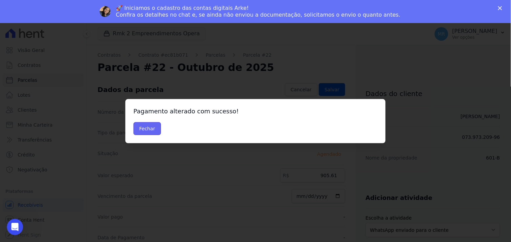
click at [151, 130] on button "Fechar" at bounding box center [146, 128] width 27 height 13
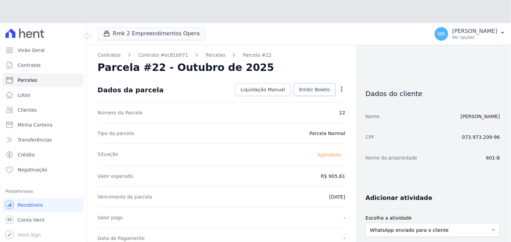
drag, startPoint x: 306, startPoint y: 66, endPoint x: 303, endPoint y: 79, distance: 13.2
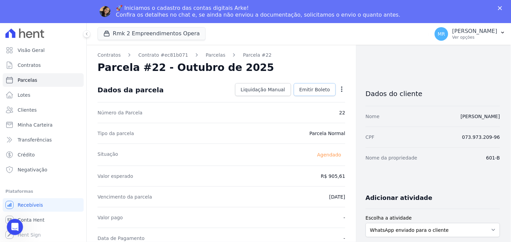
click at [310, 89] on span "Emitir Boleto" at bounding box center [314, 89] width 31 height 7
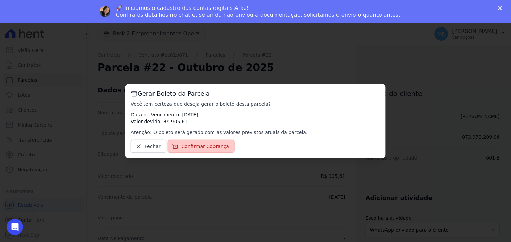
click at [209, 146] on span "Confirmar Cobrança" at bounding box center [206, 146] width 48 height 7
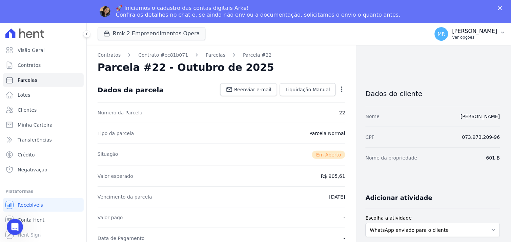
drag, startPoint x: 470, startPoint y: 36, endPoint x: 465, endPoint y: 39, distance: 6.3
click at [470, 37] on p "Ver opções" at bounding box center [474, 37] width 45 height 5
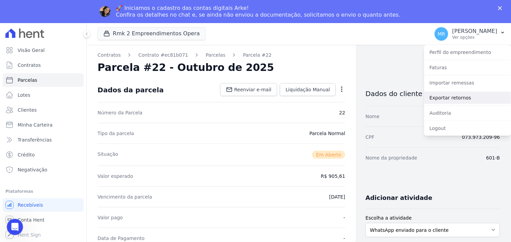
click at [455, 100] on link "Exportar retornos" at bounding box center [467, 97] width 87 height 12
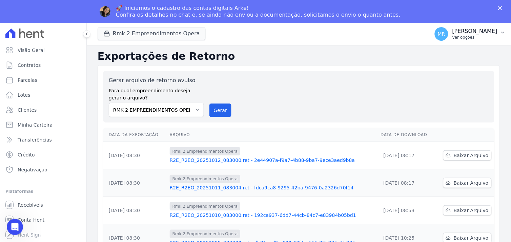
click at [482, 35] on p "Ver opções" at bounding box center [474, 37] width 45 height 5
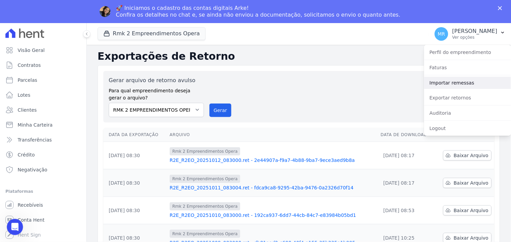
click at [452, 86] on link "Importar remessas" at bounding box center [467, 83] width 87 height 12
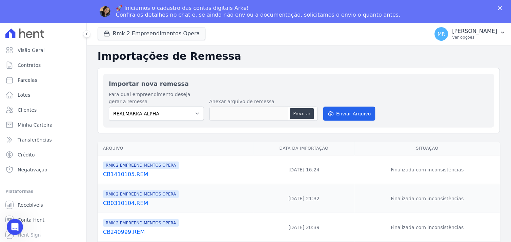
click at [131, 151] on th "Arquivo" at bounding box center [176, 148] width 156 height 14
click at [124, 175] on link "CB1410105.REM" at bounding box center [177, 174] width 148 height 8
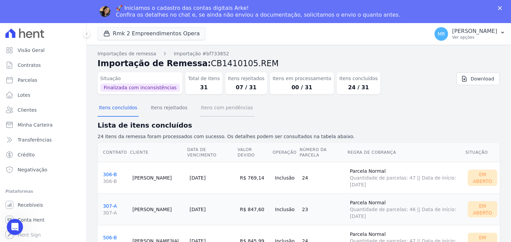
click at [227, 108] on button "Itens com pendências" at bounding box center [227, 108] width 55 height 18
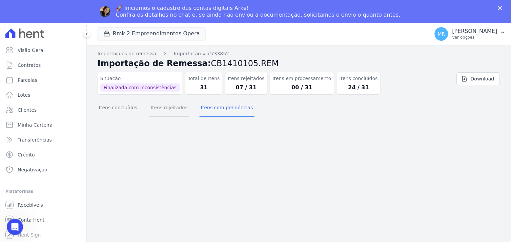
click at [159, 106] on button "Itens rejeitados" at bounding box center [168, 108] width 39 height 18
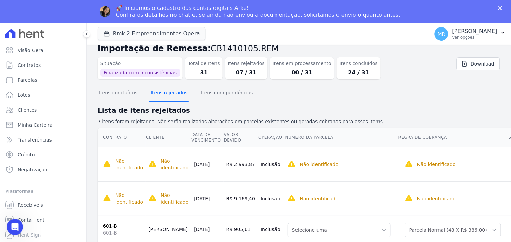
scroll to position [38, 0]
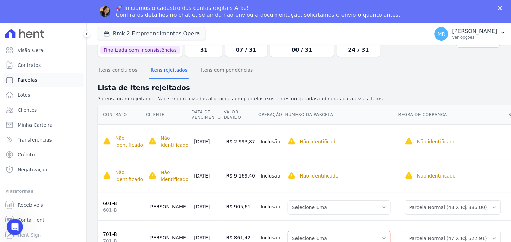
click at [27, 83] on span "Parcelas" at bounding box center [28, 80] width 20 height 7
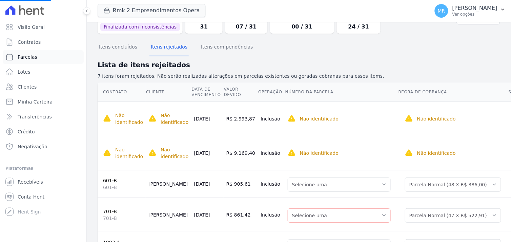
select select
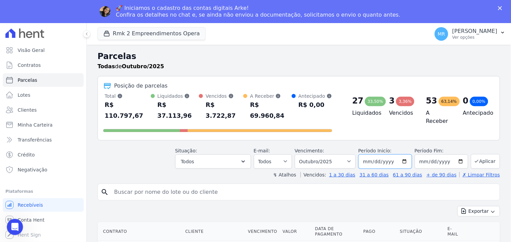
click at [401, 154] on input "[DATE]" at bounding box center [385, 161] width 54 height 14
type input "[DATE]"
drag, startPoint x: 457, startPoint y: 149, endPoint x: 453, endPoint y: 150, distance: 4.5
click at [456, 154] on input "[DATE]" at bounding box center [442, 161] width 54 height 14
type input "[DATE]"
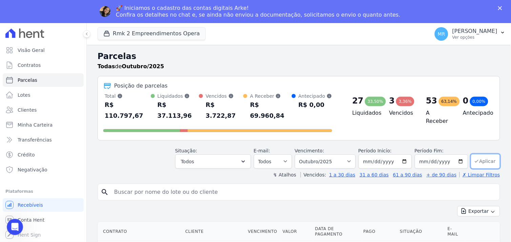
click at [485, 154] on button "Aplicar" at bounding box center [485, 161] width 29 height 15
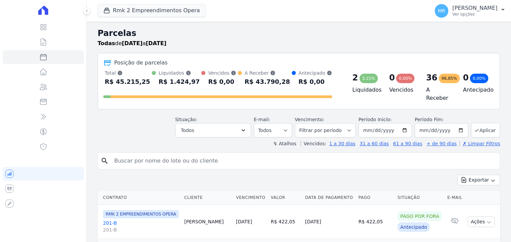
select select
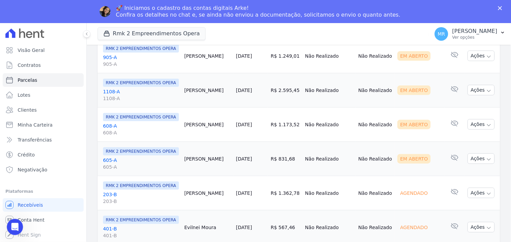
scroll to position [677, 0]
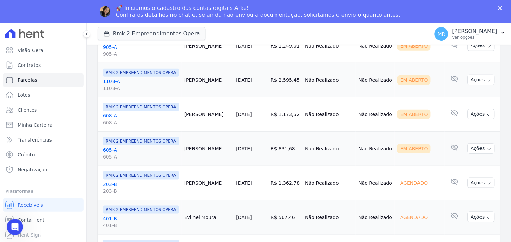
click at [110, 181] on link "203-B 203-B" at bounding box center [141, 188] width 76 height 14
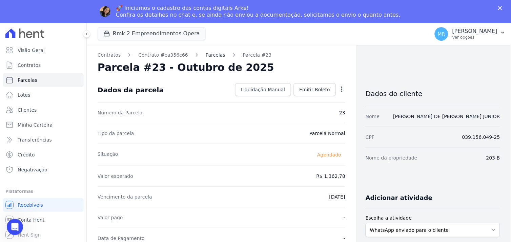
click at [209, 55] on link "Parcelas" at bounding box center [216, 54] width 20 height 7
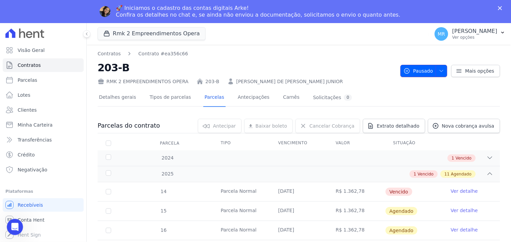
click at [439, 69] on icon "button" at bounding box center [441, 70] width 5 height 5
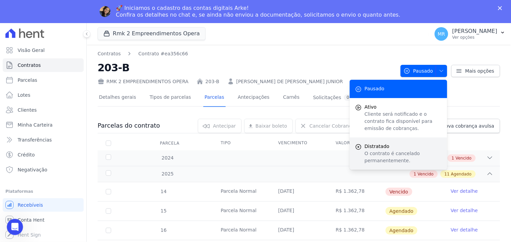
click at [381, 157] on p "O contrato é cancelado permanentemente." at bounding box center [402, 157] width 77 height 14
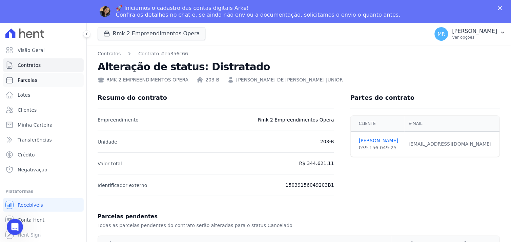
click at [29, 81] on span "Parcelas" at bounding box center [28, 80] width 20 height 7
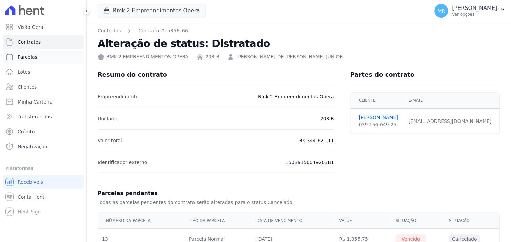
select select
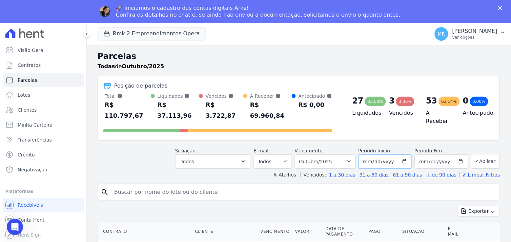
drag, startPoint x: 404, startPoint y: 150, endPoint x: 398, endPoint y: 156, distance: 8.6
click at [403, 154] on input "[DATE]" at bounding box center [385, 161] width 54 height 14
type input "[DATE]"
click at [456, 154] on input "2025-10-31" at bounding box center [442, 161] width 54 height 14
type input "[DATE]"
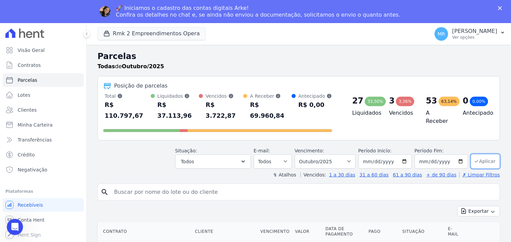
click at [481, 154] on button "Aplicar" at bounding box center [485, 161] width 29 height 15
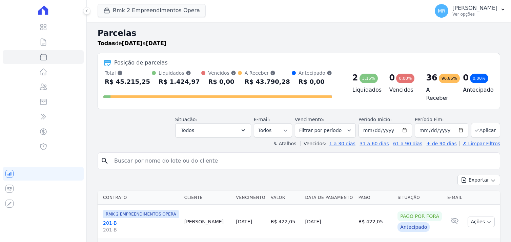
select select
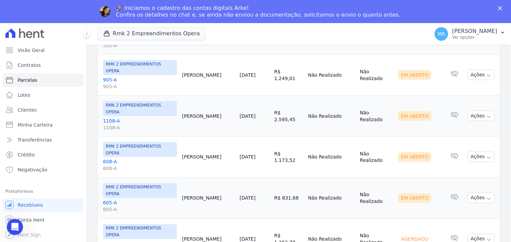
scroll to position [753, 0]
click at [486, 236] on icon "button" at bounding box center [488, 238] width 5 height 5
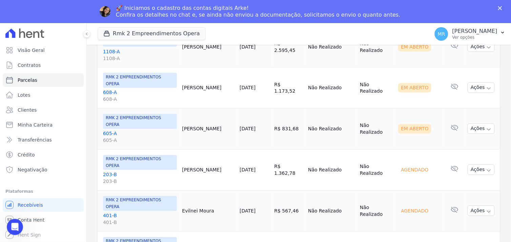
scroll to position [808, 0]
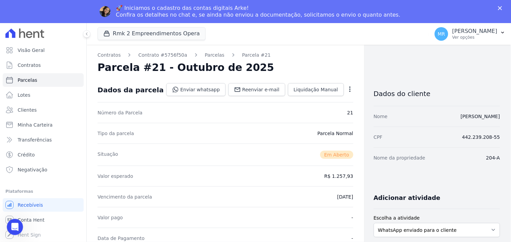
scroll to position [113, 0]
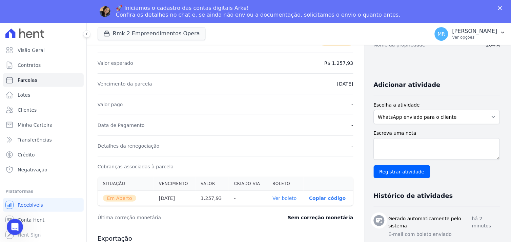
select select
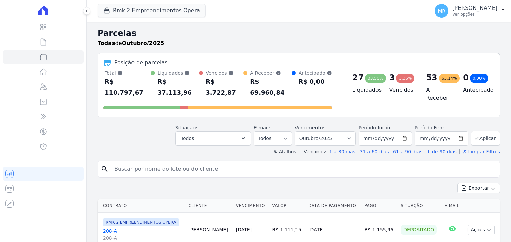
select select
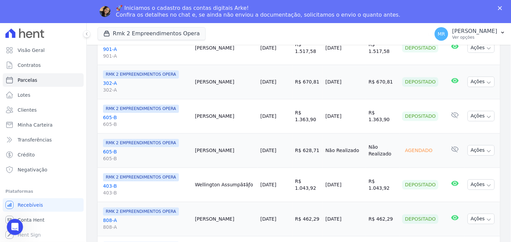
scroll to position [862, 0]
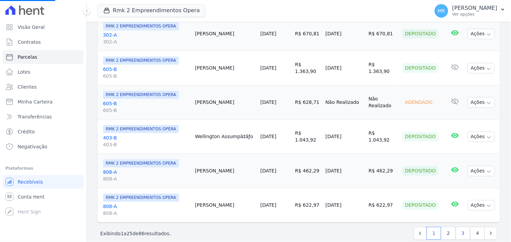
select select
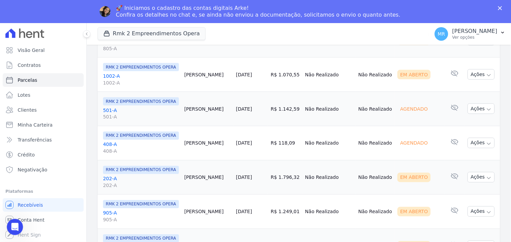
scroll to position [845, 0]
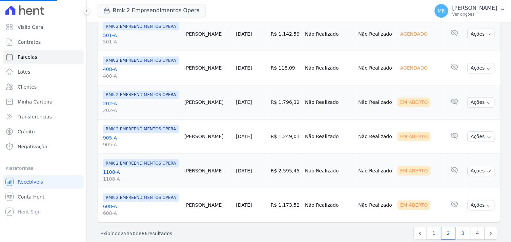
select select
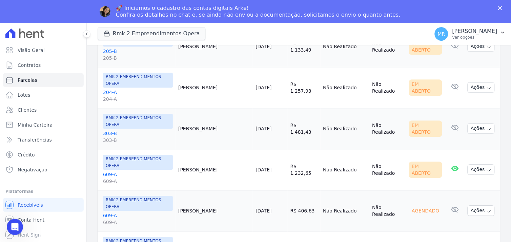
scroll to position [339, 0]
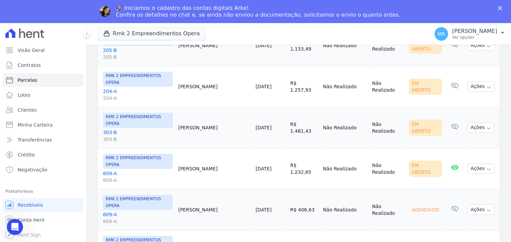
click at [110, 211] on link "609-A 609-A" at bounding box center [138, 218] width 70 height 14
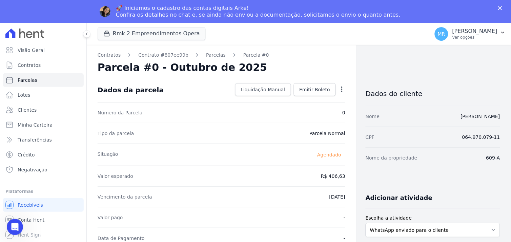
drag, startPoint x: 205, startPoint y: 53, endPoint x: 232, endPoint y: 93, distance: 48.5
click at [206, 54] on link "Parcelas" at bounding box center [216, 54] width 20 height 7
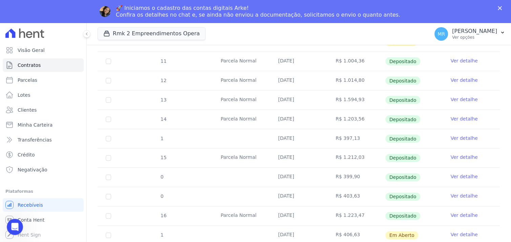
scroll to position [263, 0]
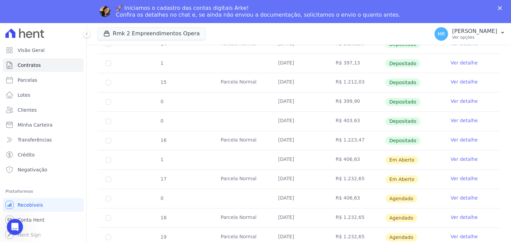
click at [459, 199] on link "Ver detalhe" at bounding box center [464, 197] width 27 height 7
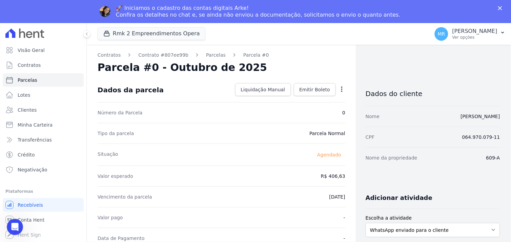
click at [339, 89] on icon "button" at bounding box center [341, 89] width 7 height 7
click at [339, 90] on icon "button" at bounding box center [341, 89] width 7 height 7
click at [206, 55] on link "Parcelas" at bounding box center [216, 54] width 20 height 7
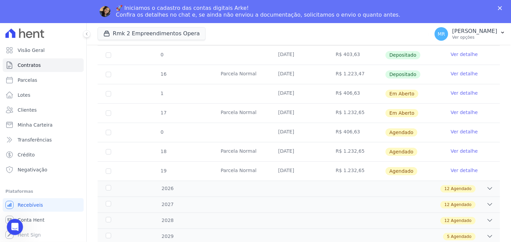
scroll to position [292, 0]
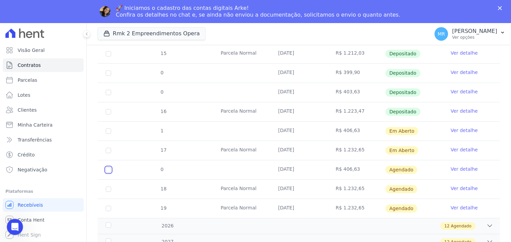
click at [110, 170] on input "checkbox" at bounding box center [108, 169] width 5 height 5
checkbox input "true"
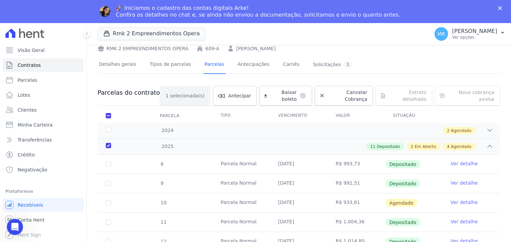
scroll to position [28, 0]
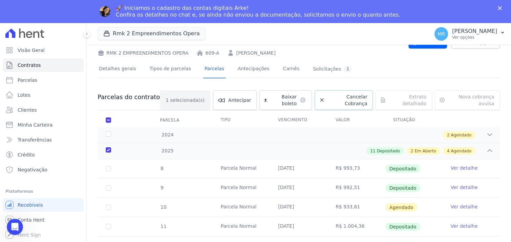
click at [332, 96] on span "Cancelar Cobrança" at bounding box center [348, 100] width 40 height 14
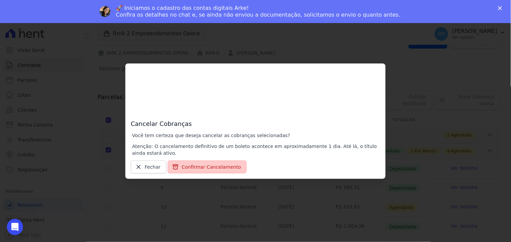
click at [207, 165] on button "Confirmar Cancelamento" at bounding box center [207, 166] width 79 height 13
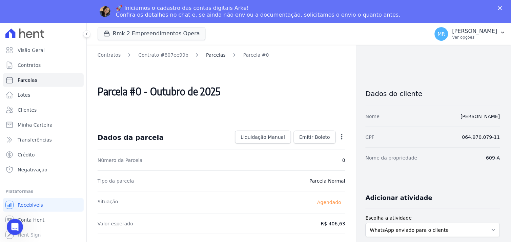
click at [207, 55] on link "Parcelas" at bounding box center [216, 54] width 20 height 7
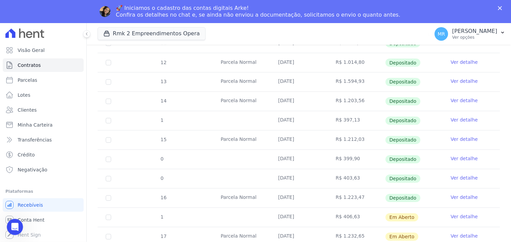
scroll to position [376, 0]
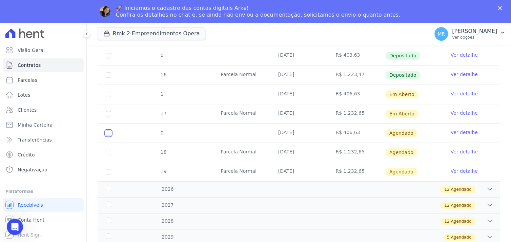
click at [109, 133] on input "checkbox" at bounding box center [108, 132] width 5 height 5
checkbox input "true"
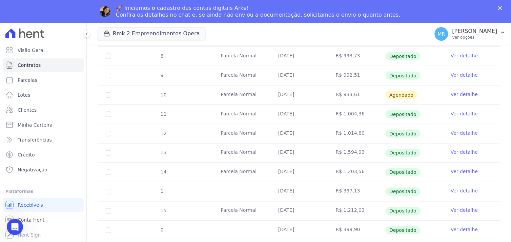
scroll to position [0, 0]
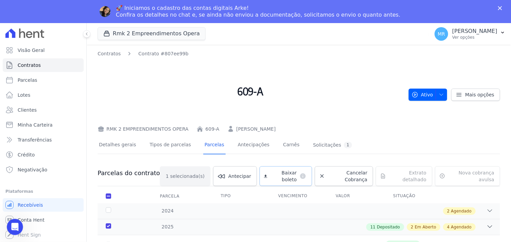
click at [271, 172] on span "Baixar boleto" at bounding box center [283, 176] width 27 height 14
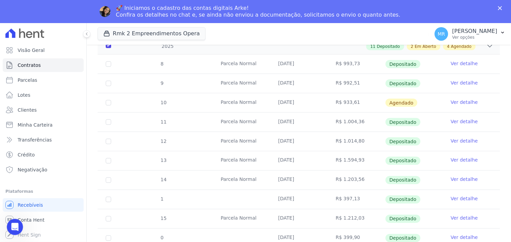
scroll to position [76, 0]
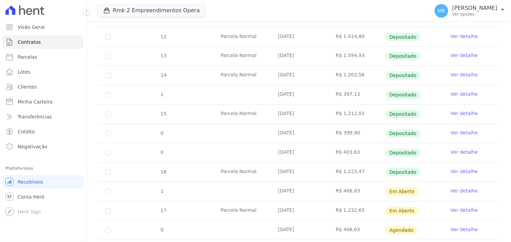
scroll to position [301, 0]
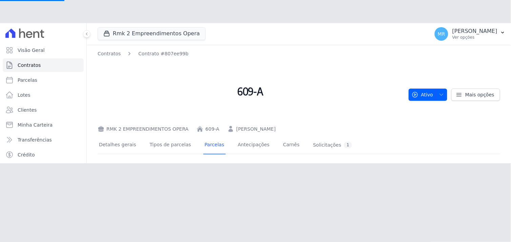
select select
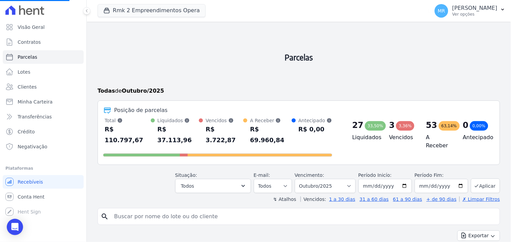
select select
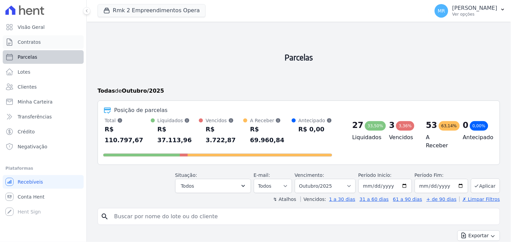
drag, startPoint x: 34, startPoint y: 42, endPoint x: 35, endPoint y: 53, distance: 11.3
click at [34, 42] on span "Contratos" at bounding box center [29, 42] width 23 height 7
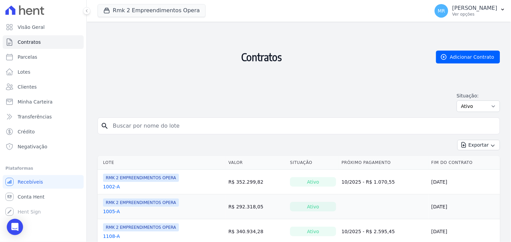
click at [143, 126] on input "search" at bounding box center [303, 126] width 388 height 14
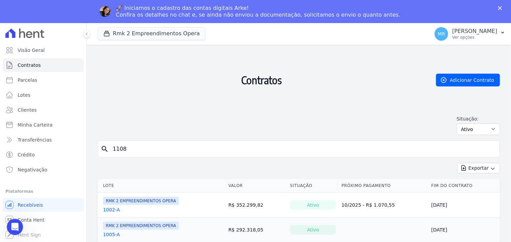
type input "1108"
click at [104, 211] on link "1108-A" at bounding box center [111, 209] width 17 height 7
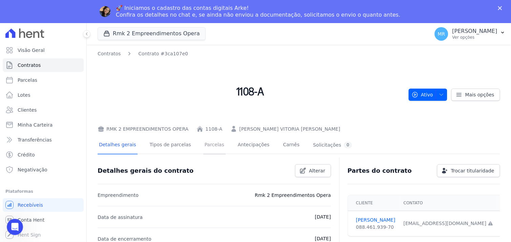
click at [207, 145] on link "Parcelas" at bounding box center [214, 145] width 22 height 18
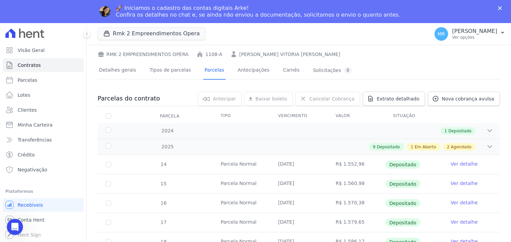
scroll to position [226, 0]
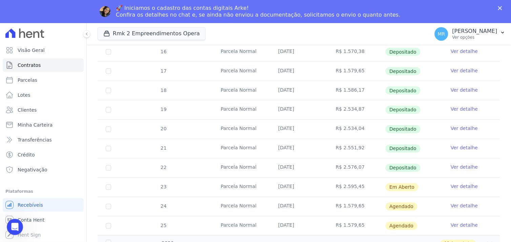
click at [462, 184] on link "Ver detalhe" at bounding box center [464, 186] width 27 height 7
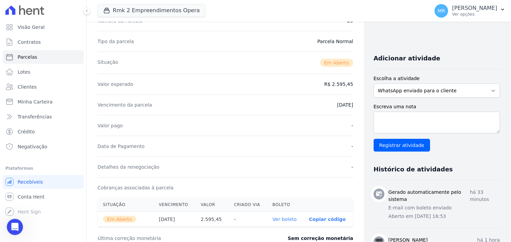
scroll to position [188, 0]
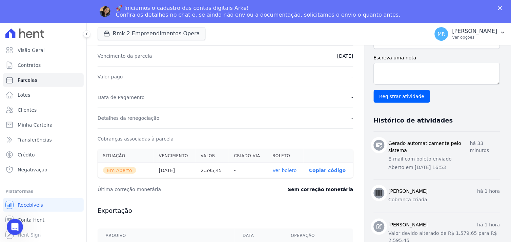
click at [278, 170] on link "Ver boleto" at bounding box center [285, 169] width 24 height 5
